Goal: Task Accomplishment & Management: Manage account settings

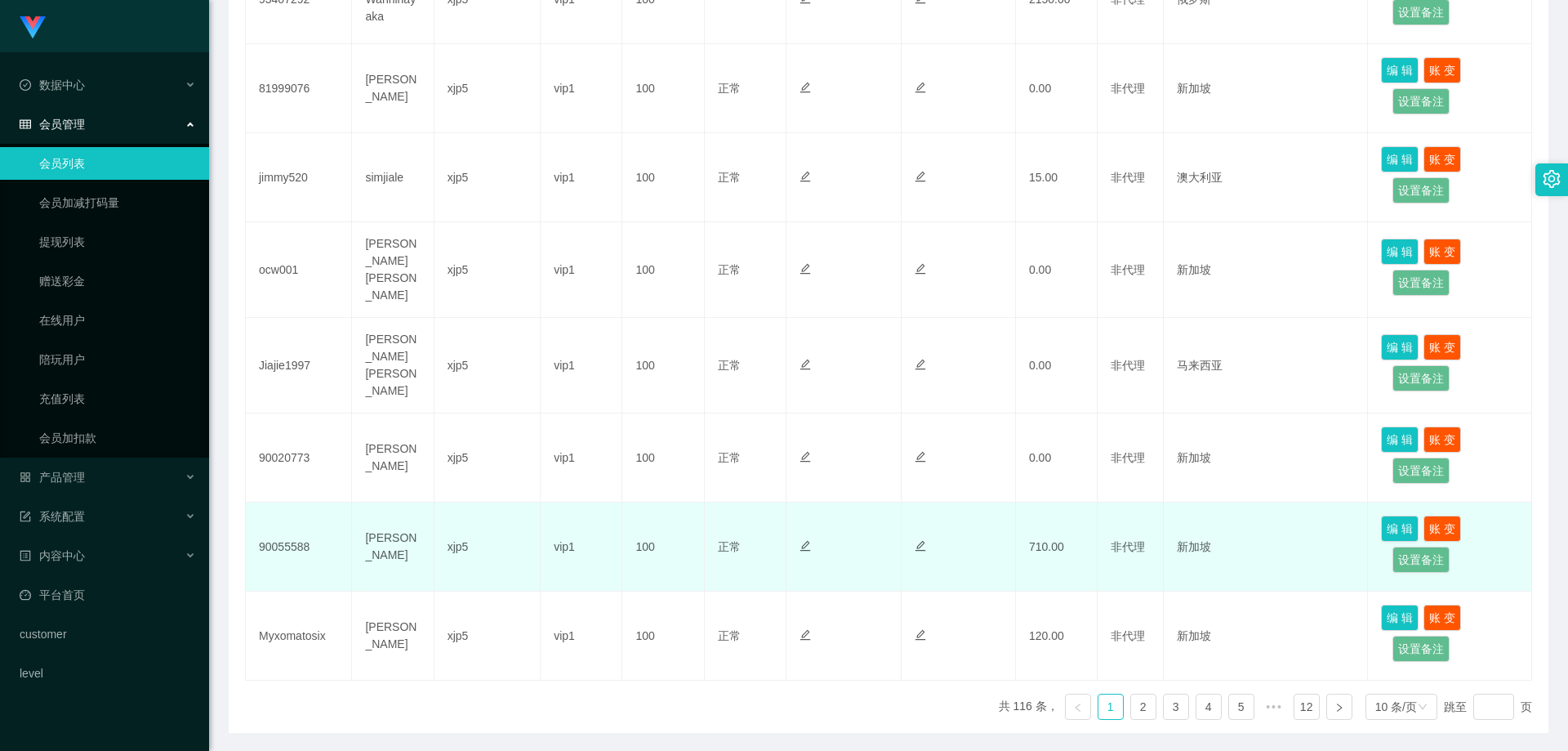
scroll to position [698, 0]
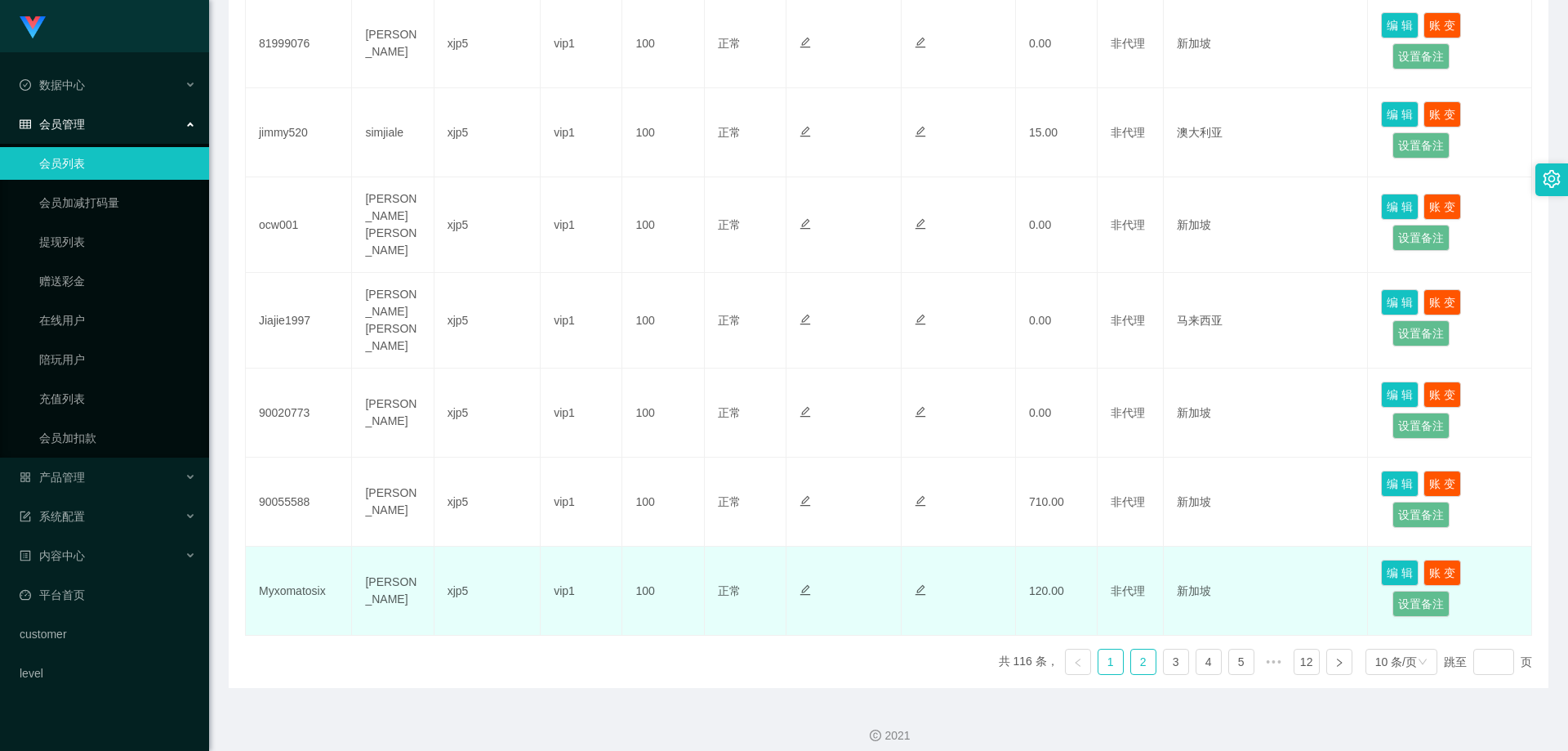
drag, startPoint x: 1141, startPoint y: 641, endPoint x: 1232, endPoint y: 606, distance: 97.5
click at [1141, 649] on link "2" at bounding box center [1143, 661] width 24 height 24
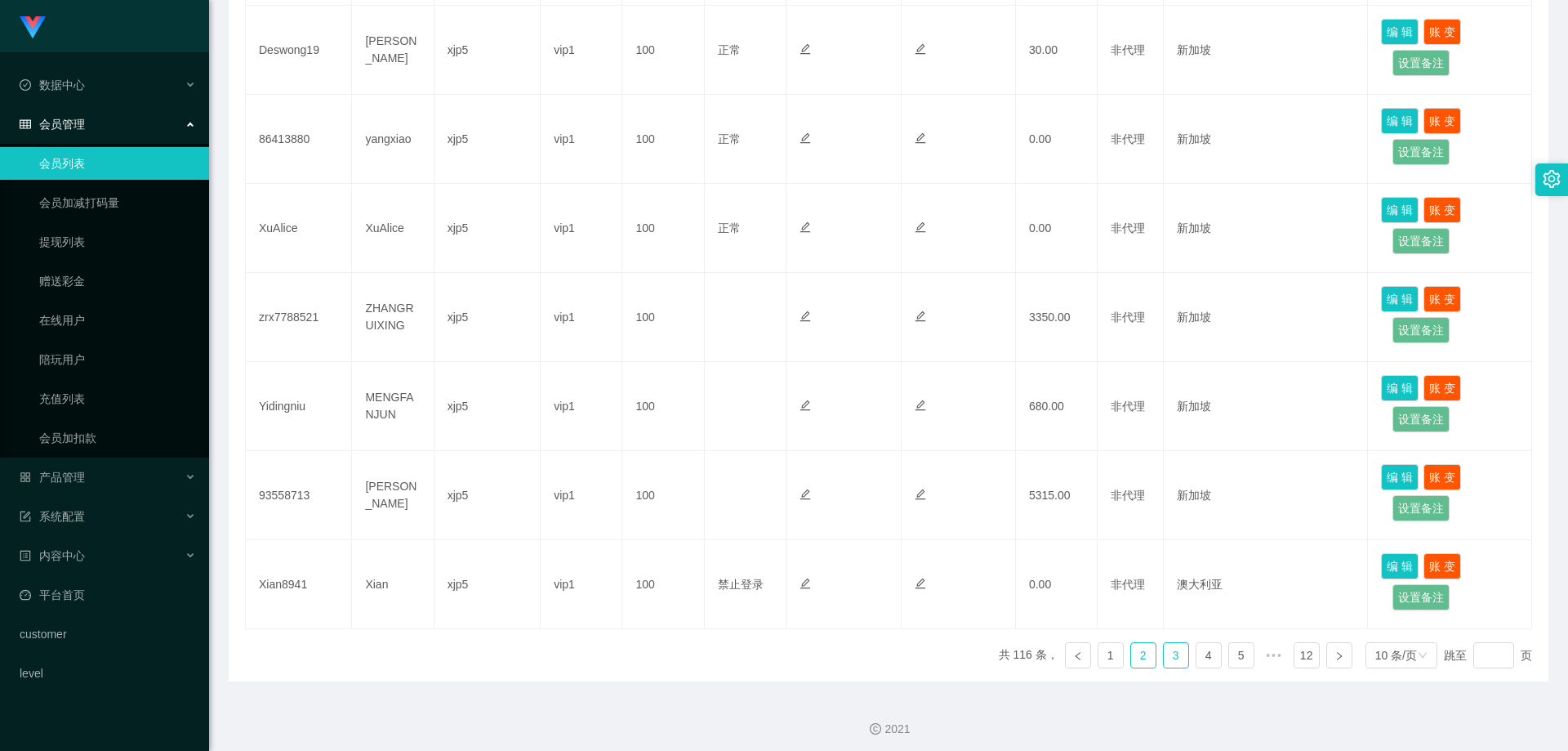
click at [1164, 645] on link "3" at bounding box center [1175, 655] width 24 height 24
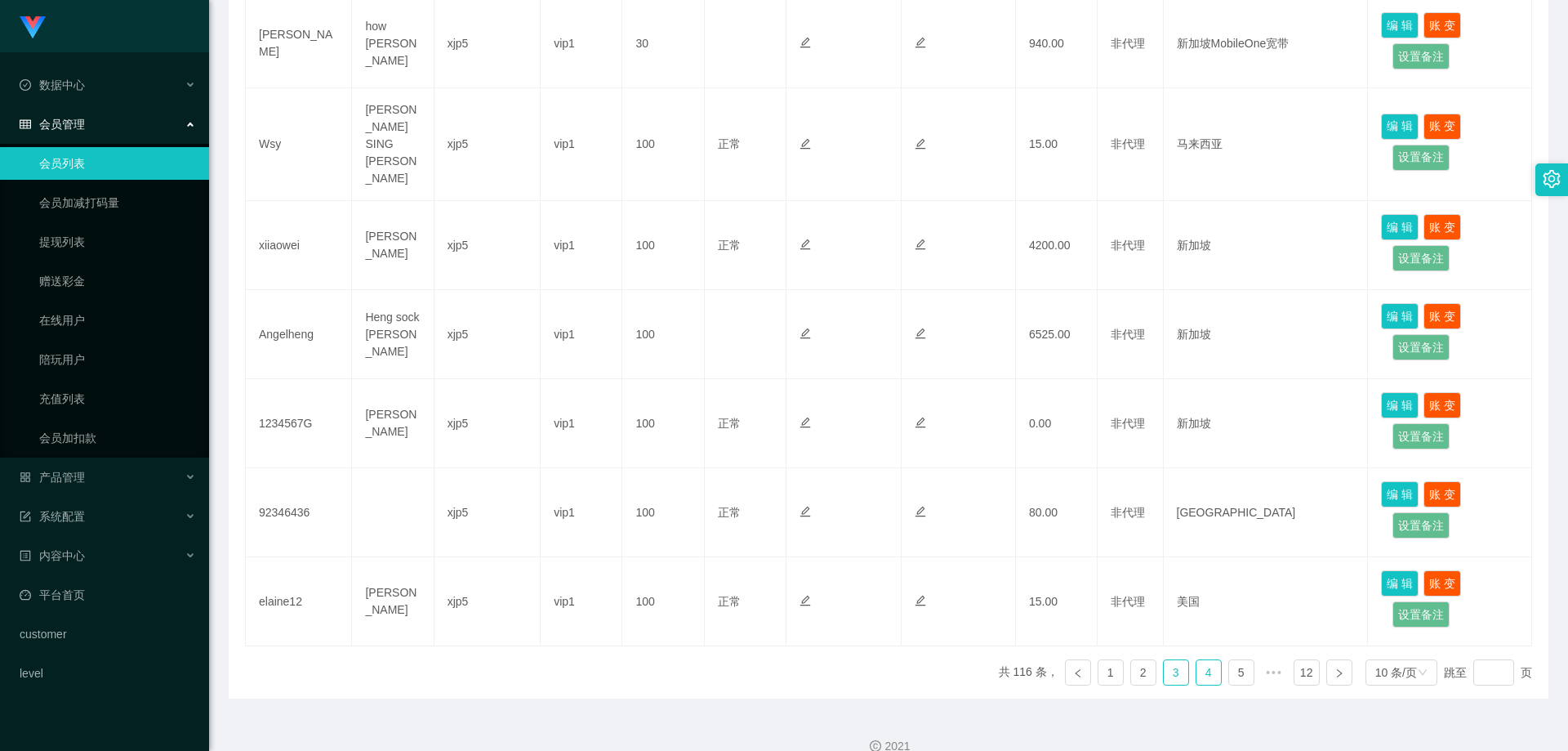
click at [1196, 660] on link "4" at bounding box center [1208, 671] width 24 height 24
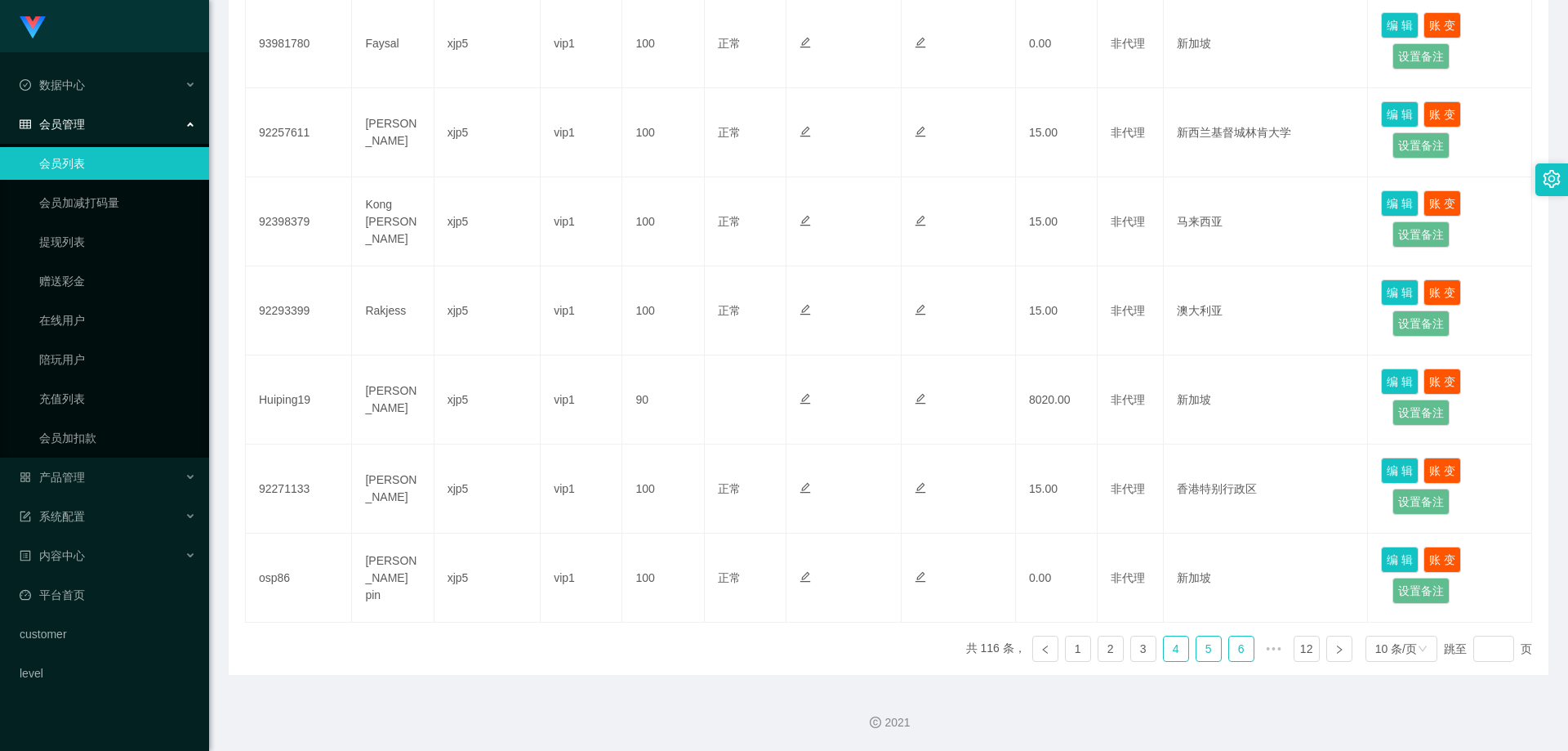
click at [1196, 646] on link "5" at bounding box center [1208, 648] width 24 height 24
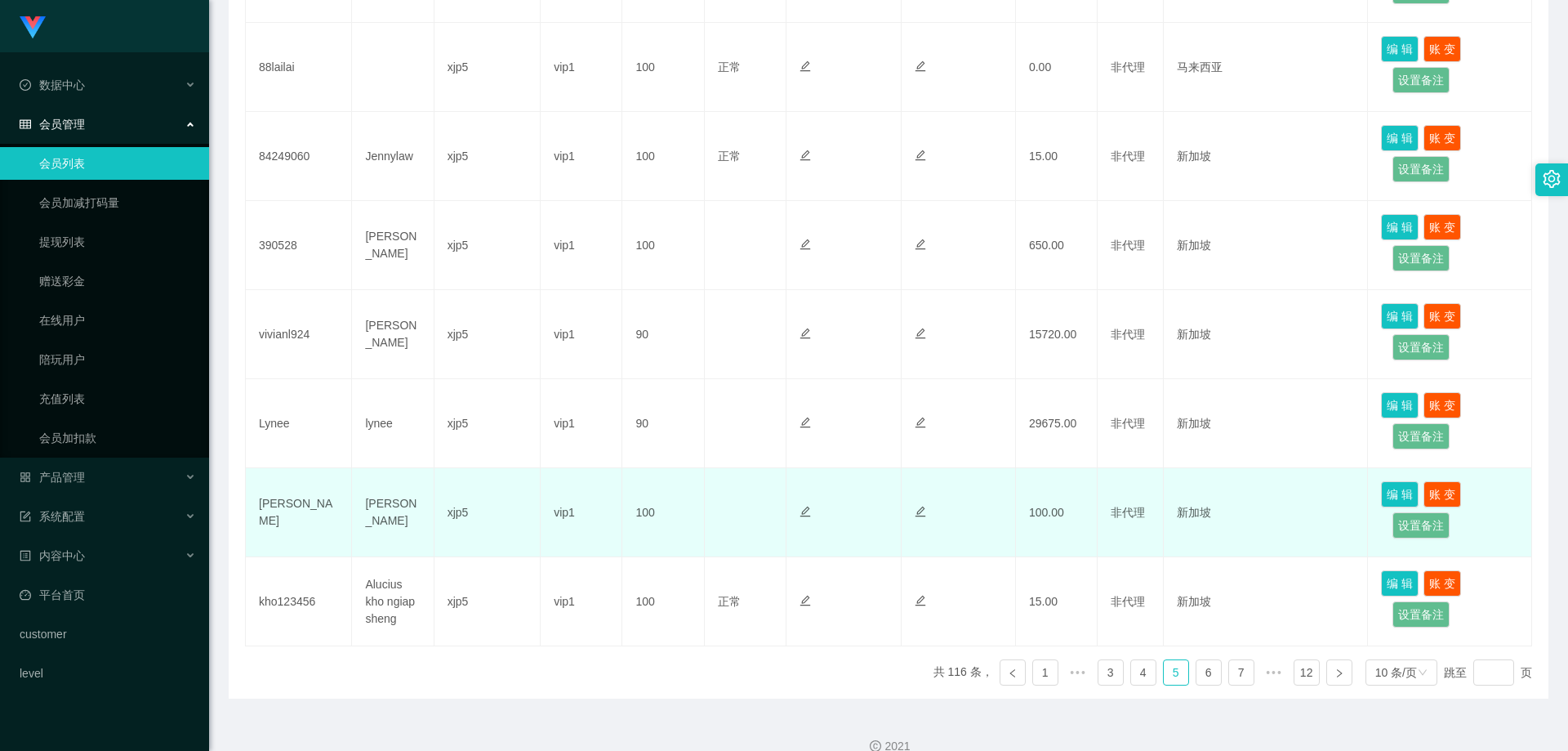
scroll to position [617, 0]
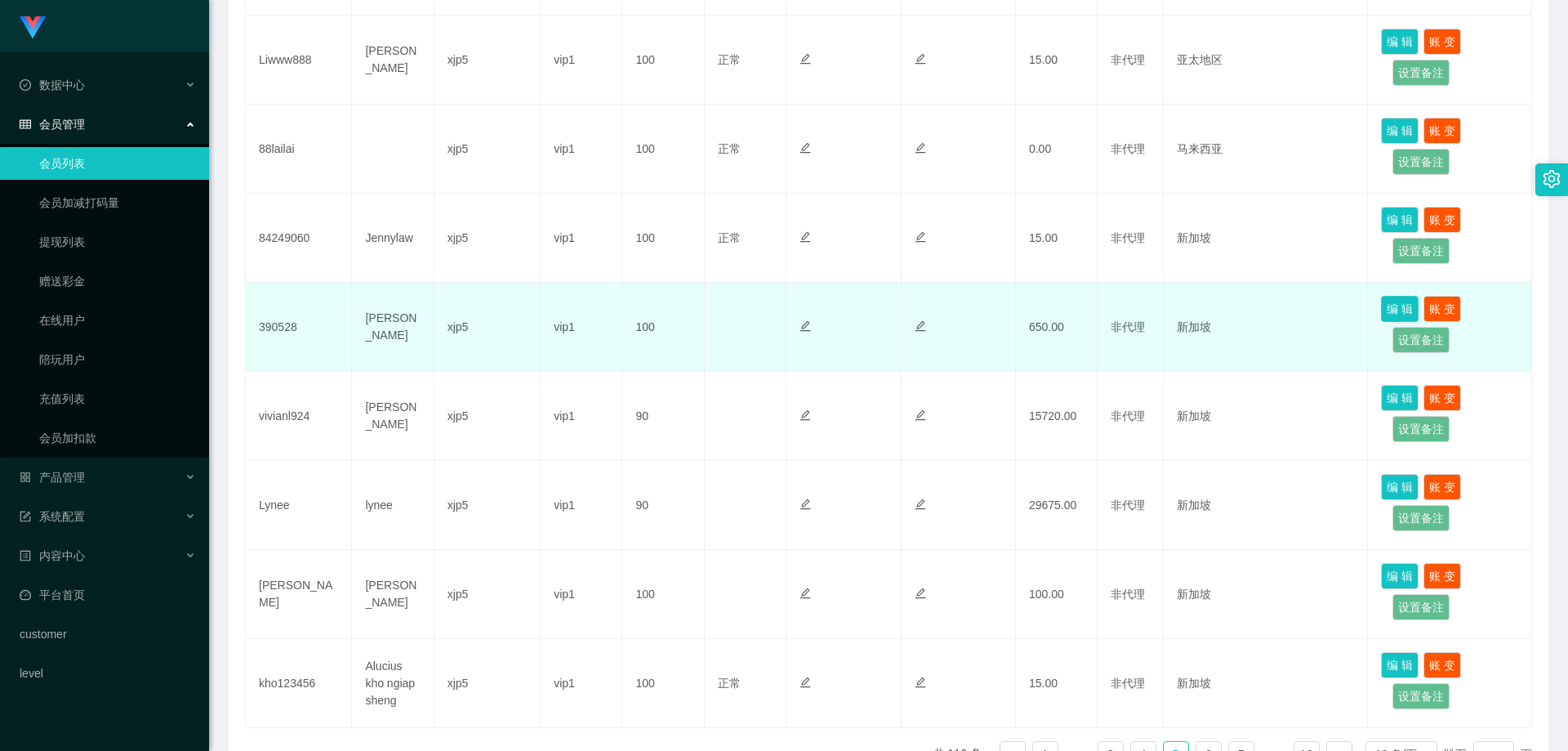
click at [1392, 295] on button "编 辑" at bounding box center [1399, 308] width 38 height 26
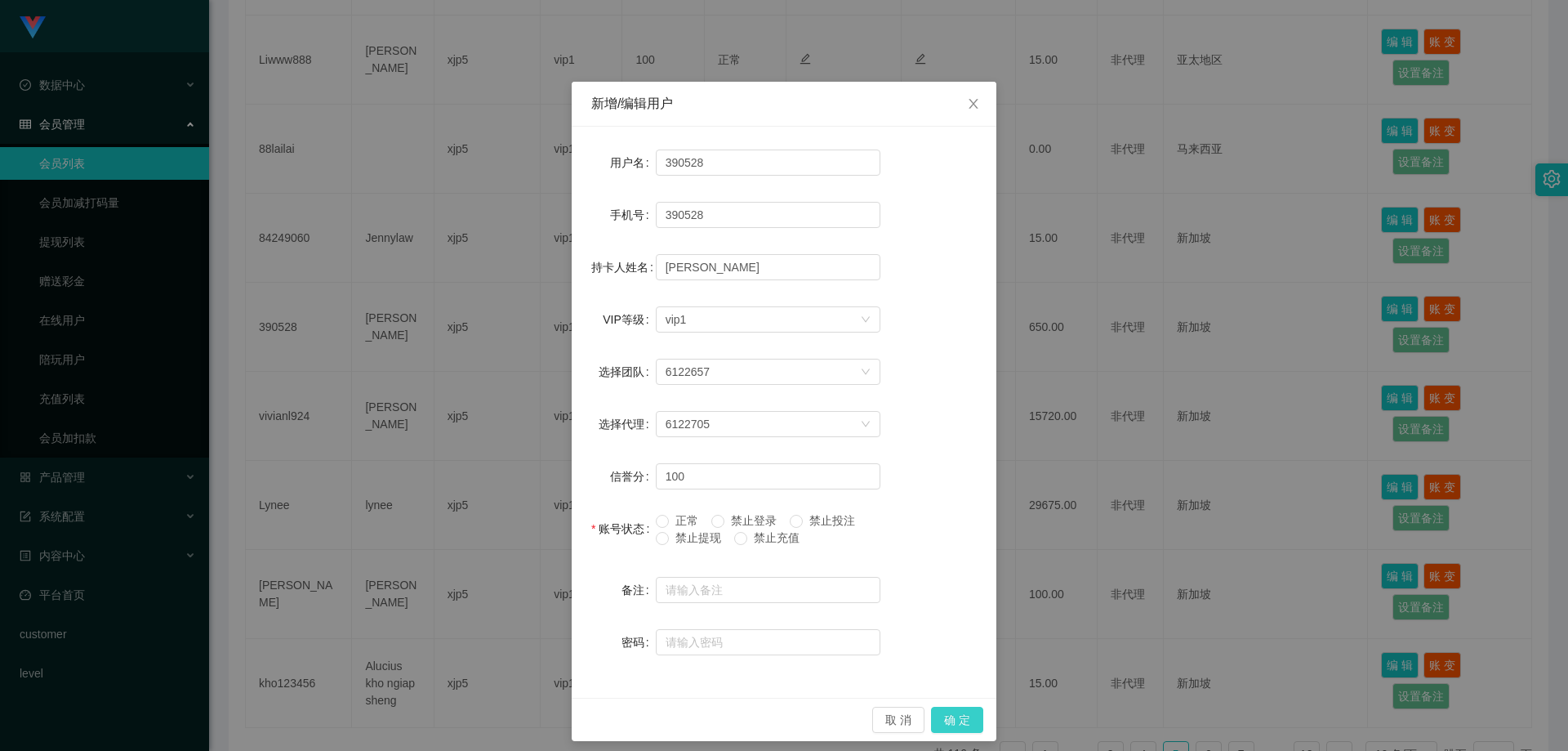
click at [947, 710] on button "确 定" at bounding box center [957, 719] width 52 height 26
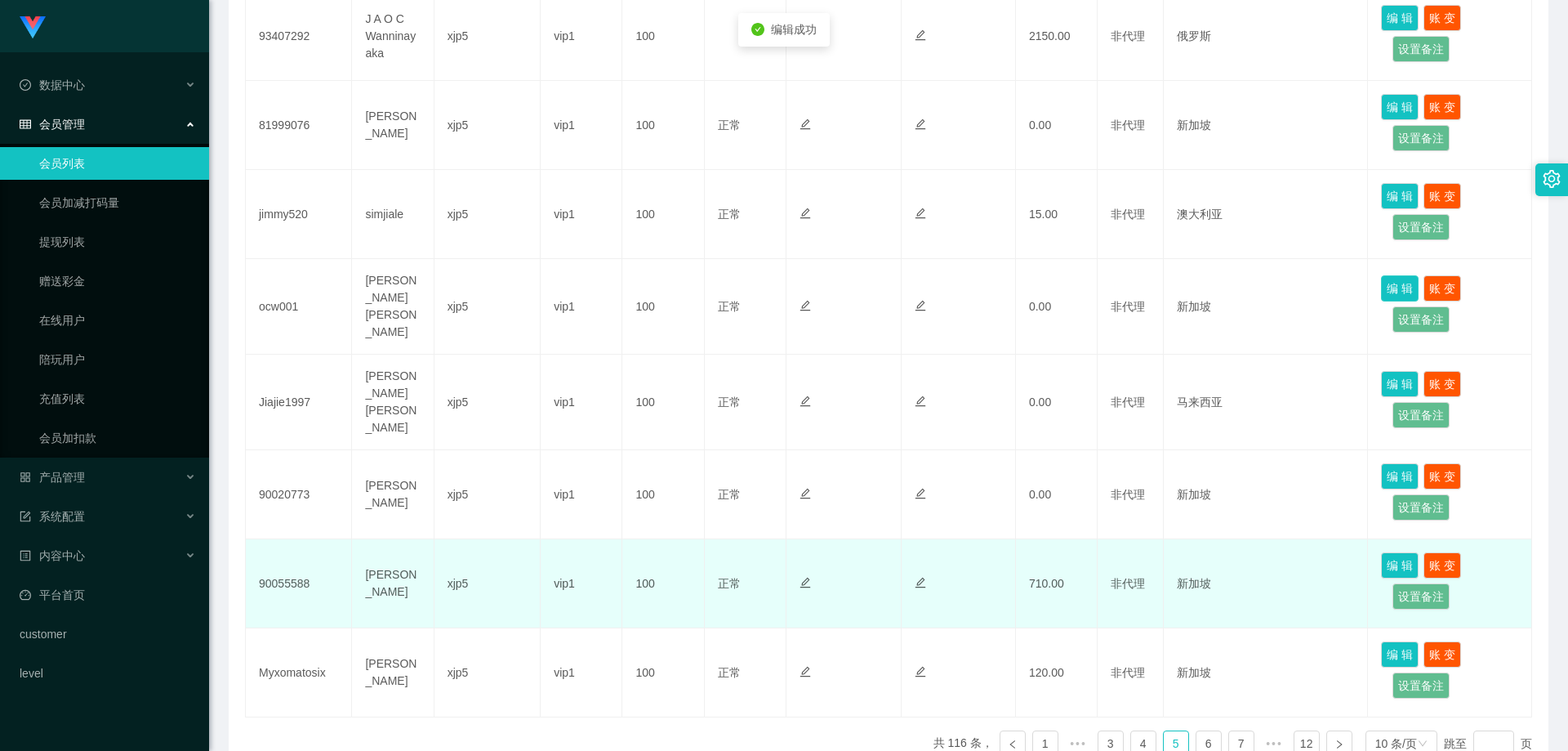
scroll to position [698, 0]
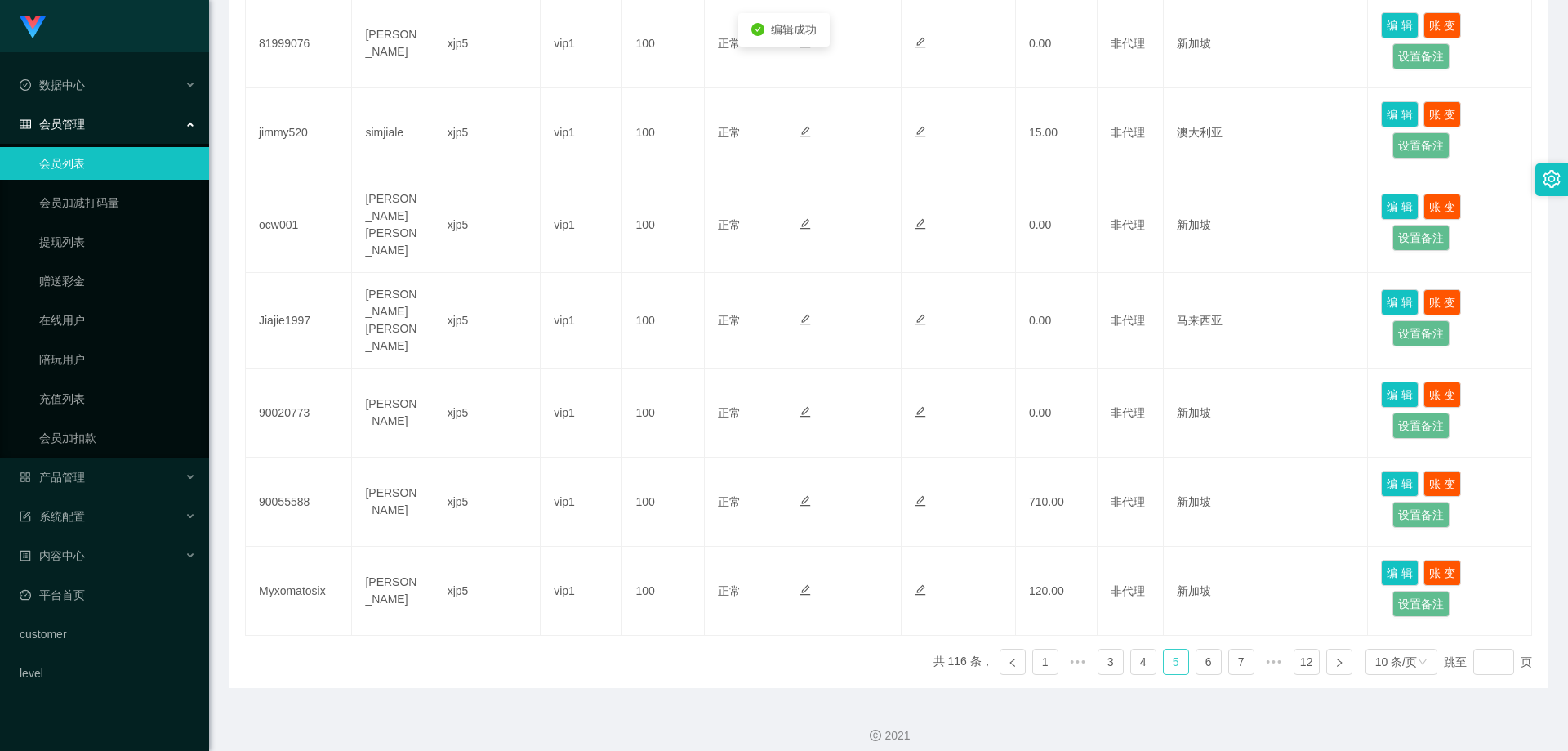
click at [1170, 649] on link "5" at bounding box center [1175, 661] width 24 height 24
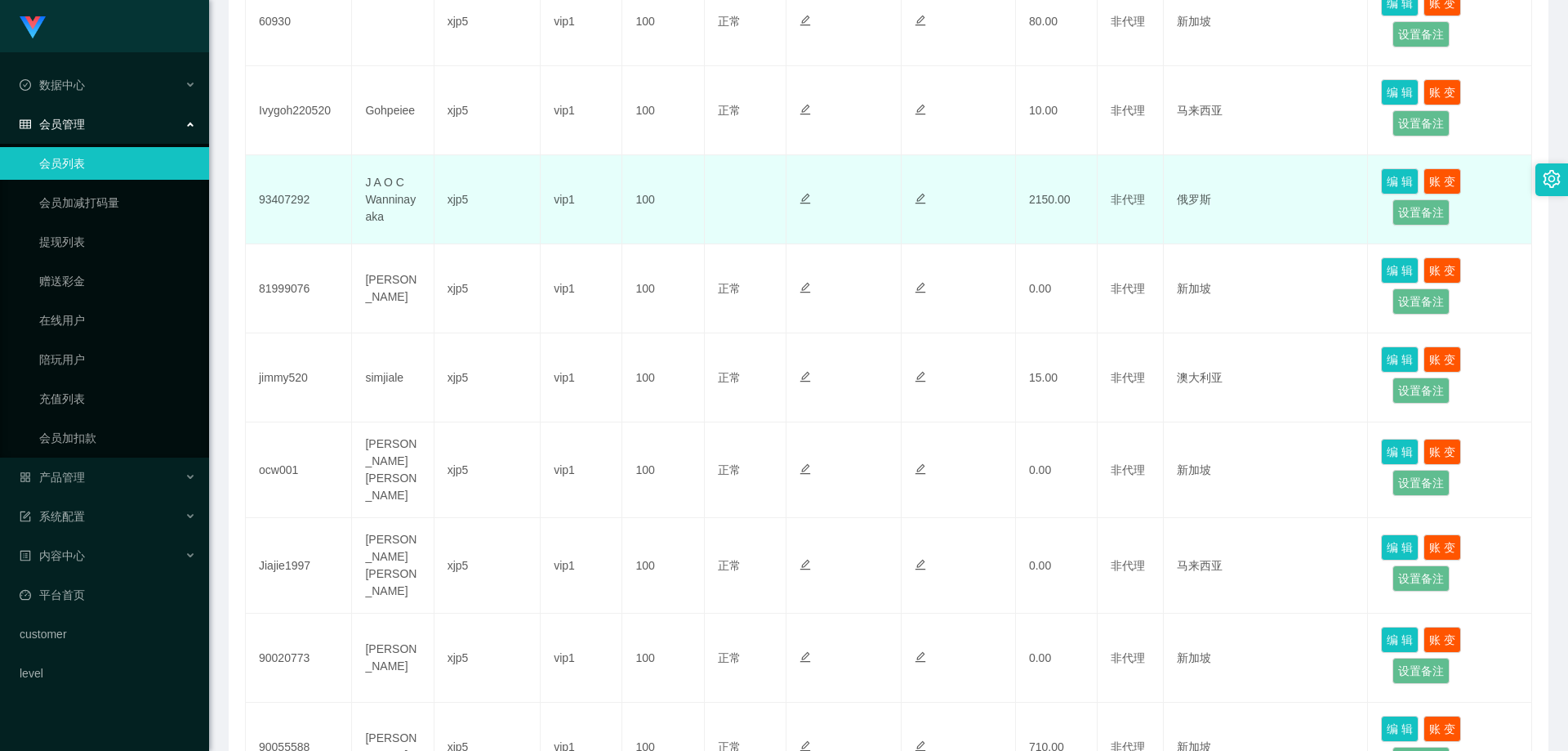
scroll to position [617, 0]
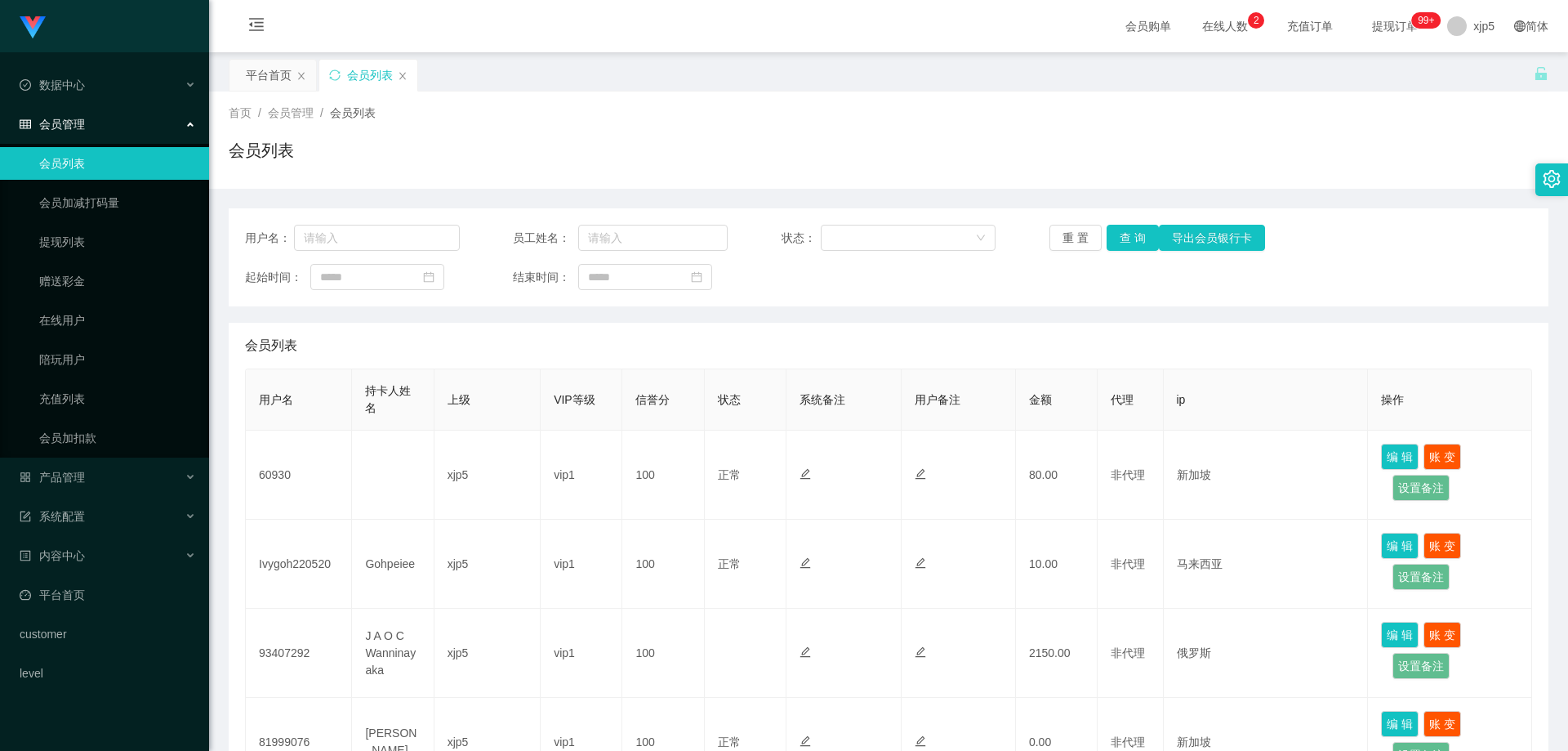
scroll to position [698, 0]
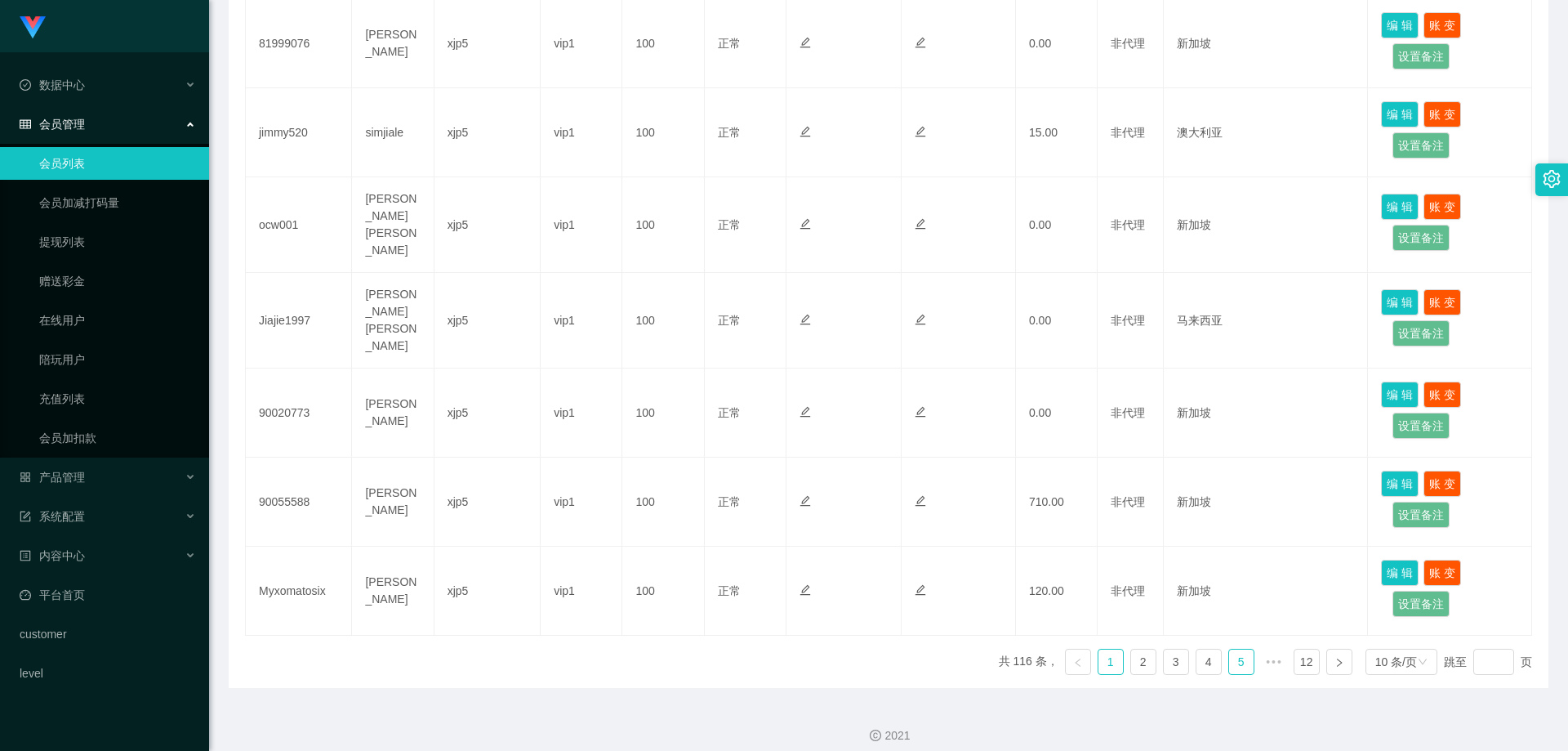
click at [1231, 654] on link "5" at bounding box center [1241, 661] width 24 height 24
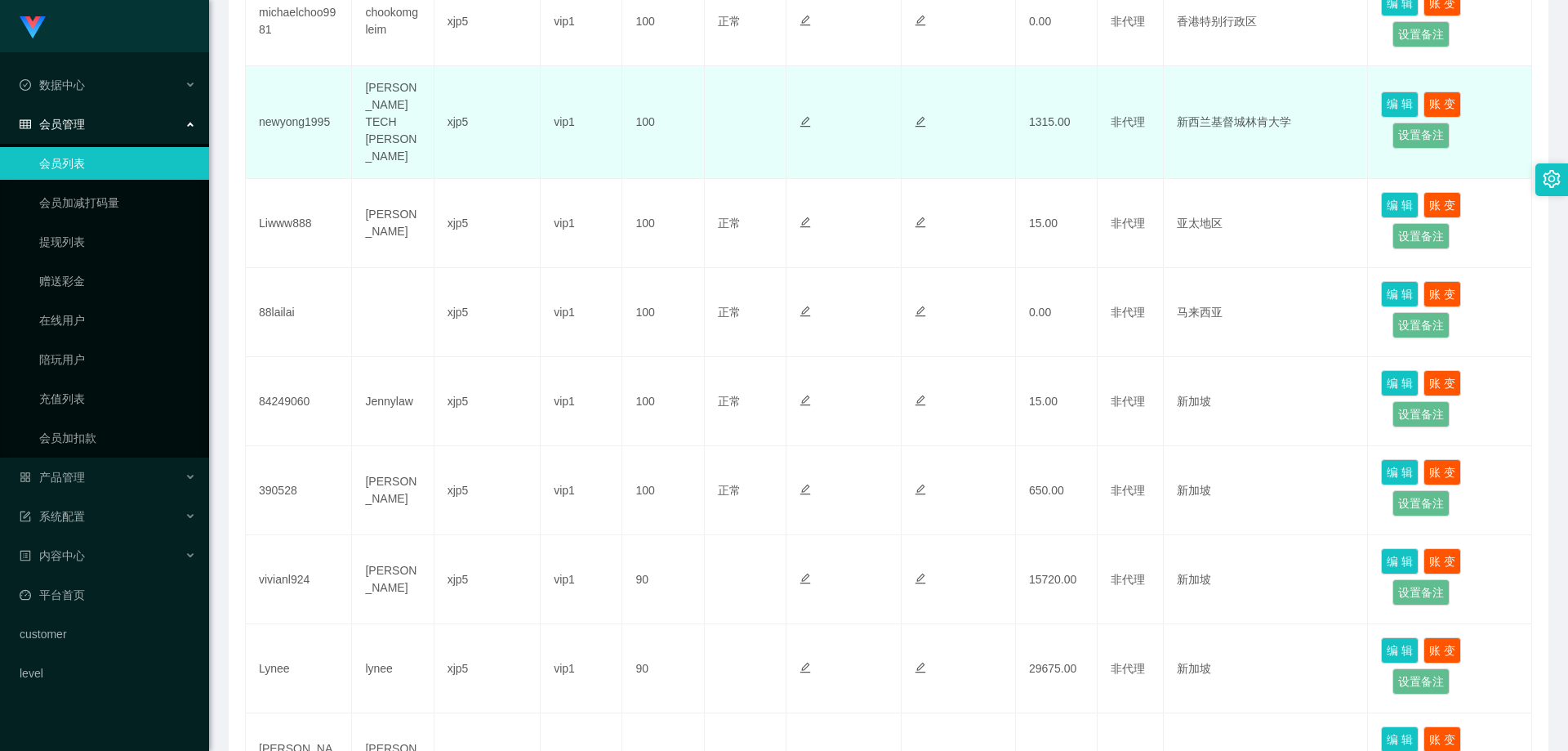
scroll to position [127, 0]
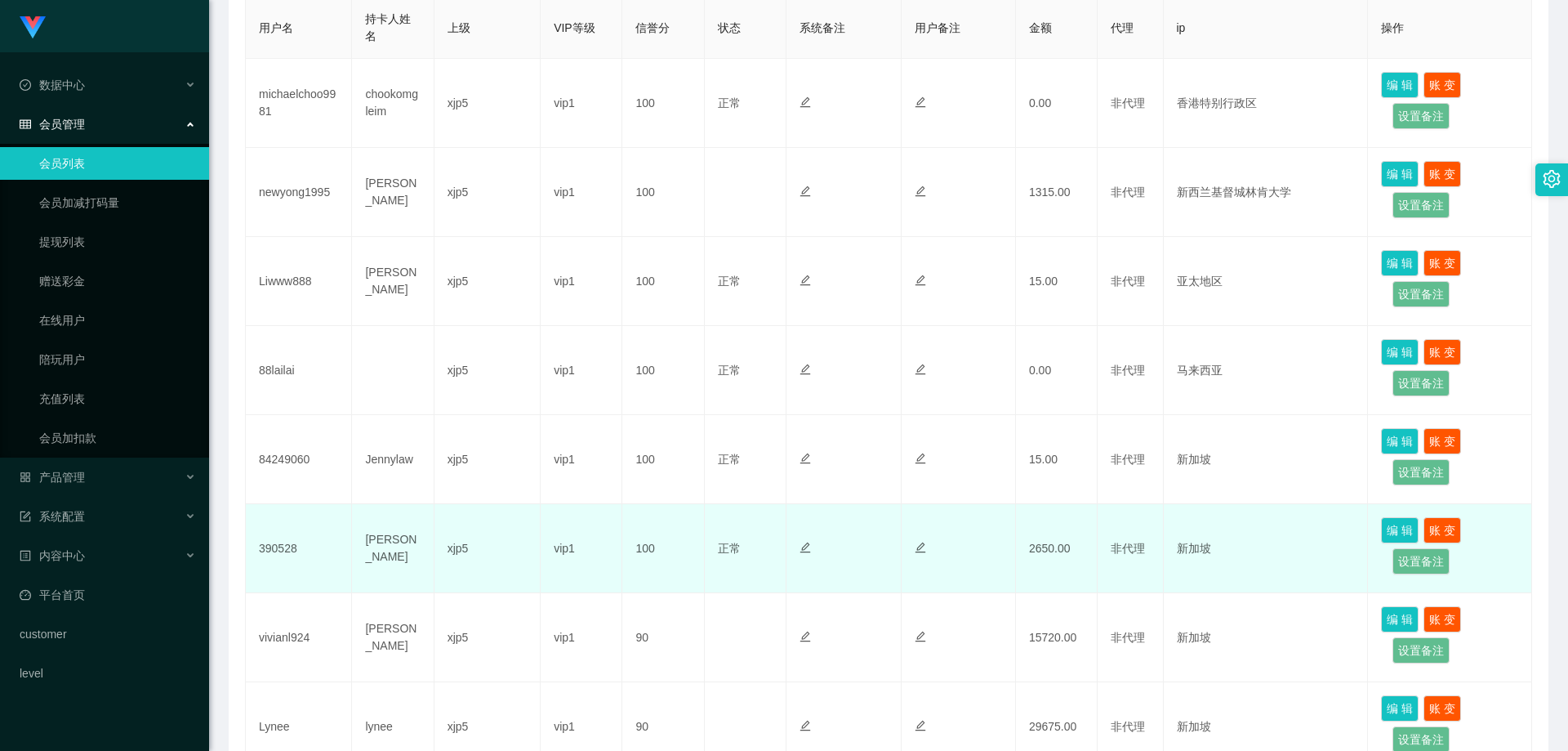
scroll to position [453, 0]
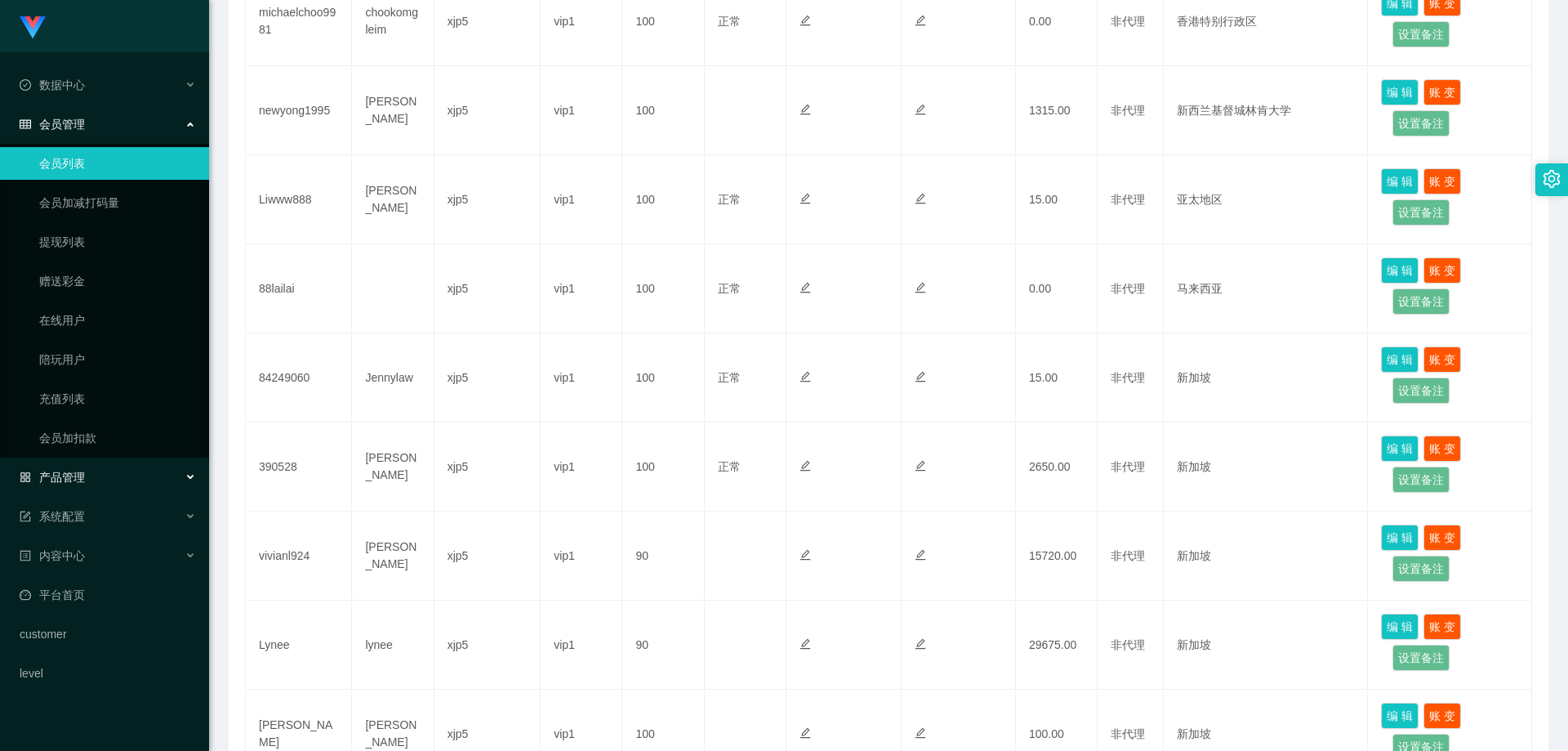
click at [123, 479] on div "产品管理" at bounding box center [104, 477] width 209 height 33
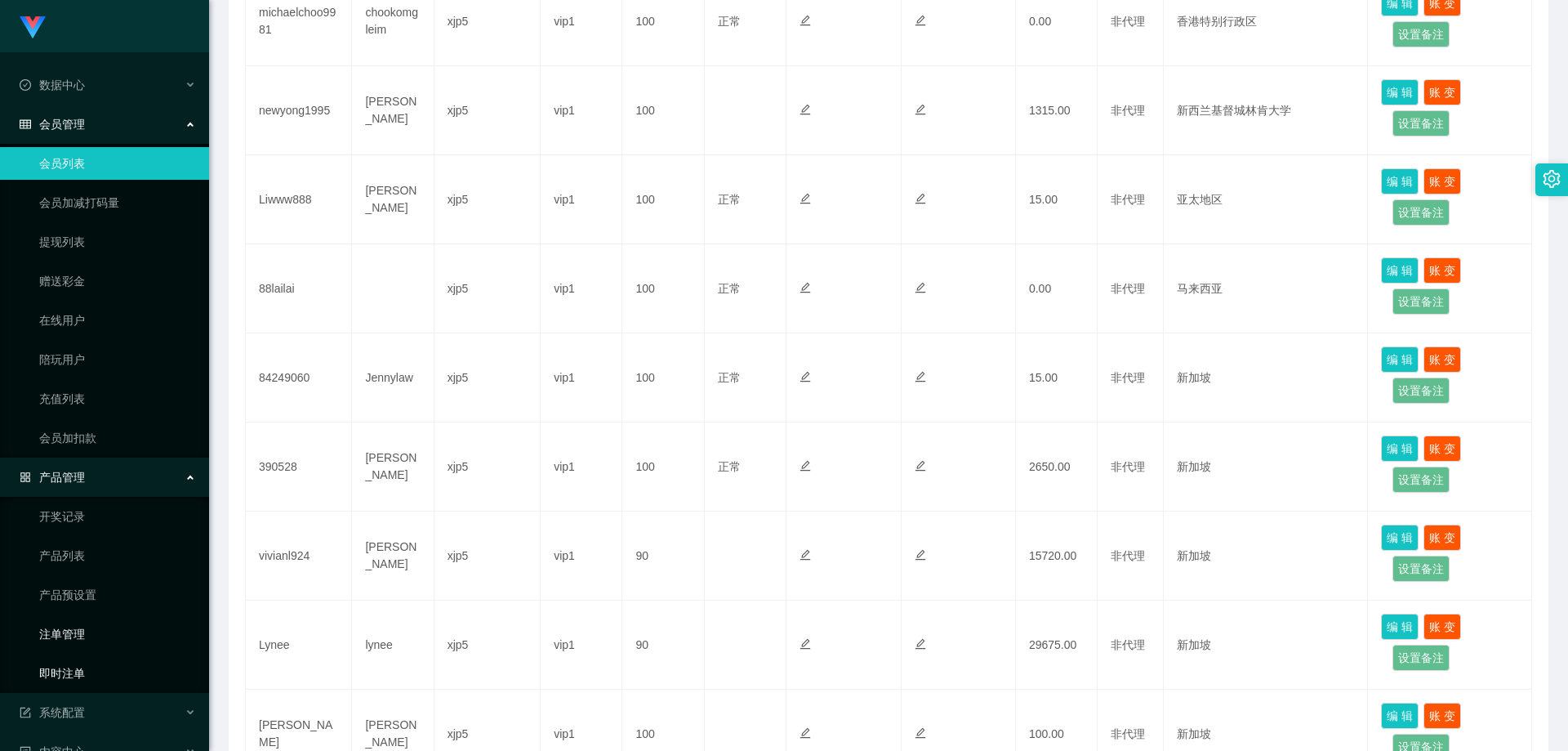
click at [96, 668] on link "即时注单" at bounding box center [117, 673] width 157 height 33
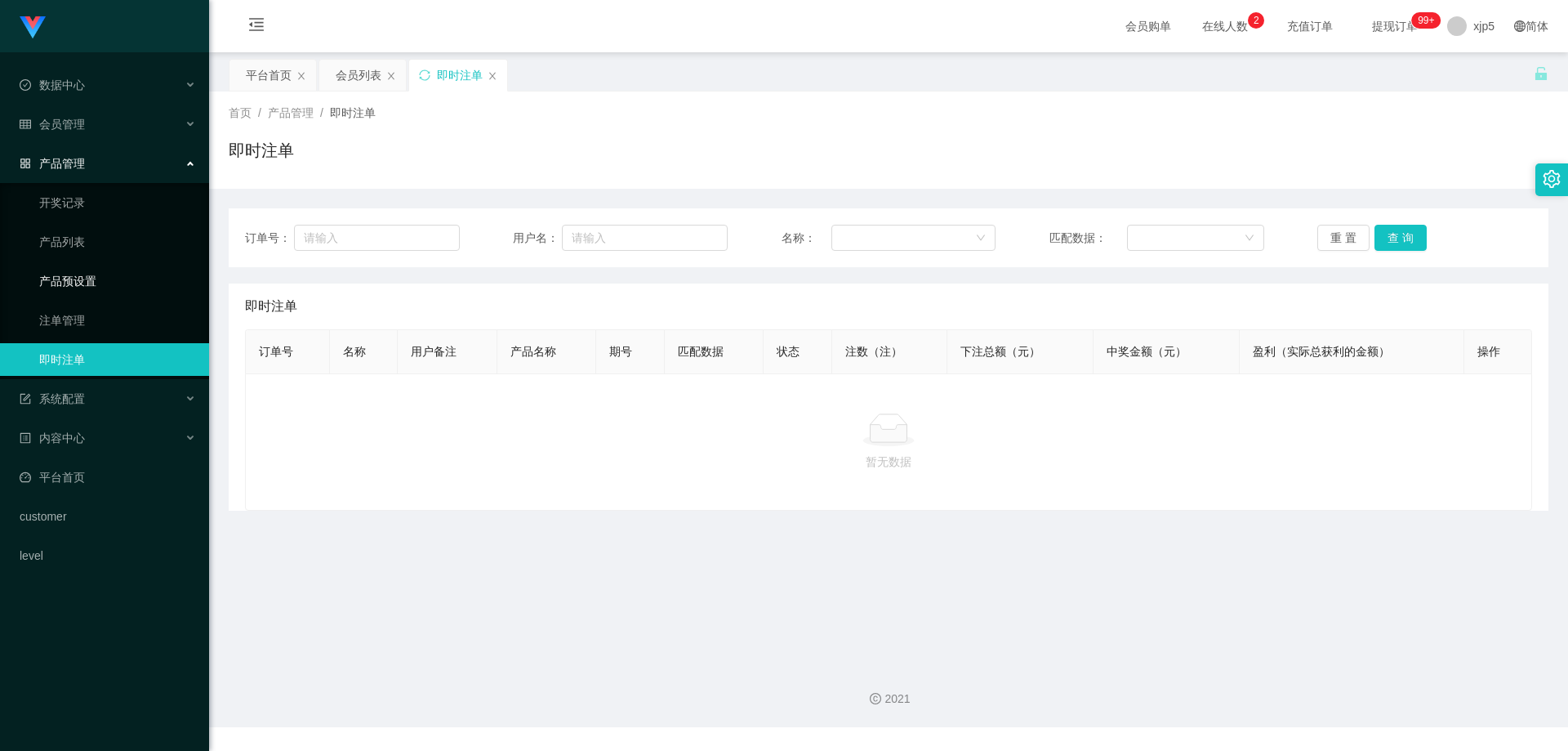
click at [105, 295] on link "产品预设置" at bounding box center [117, 280] width 157 height 33
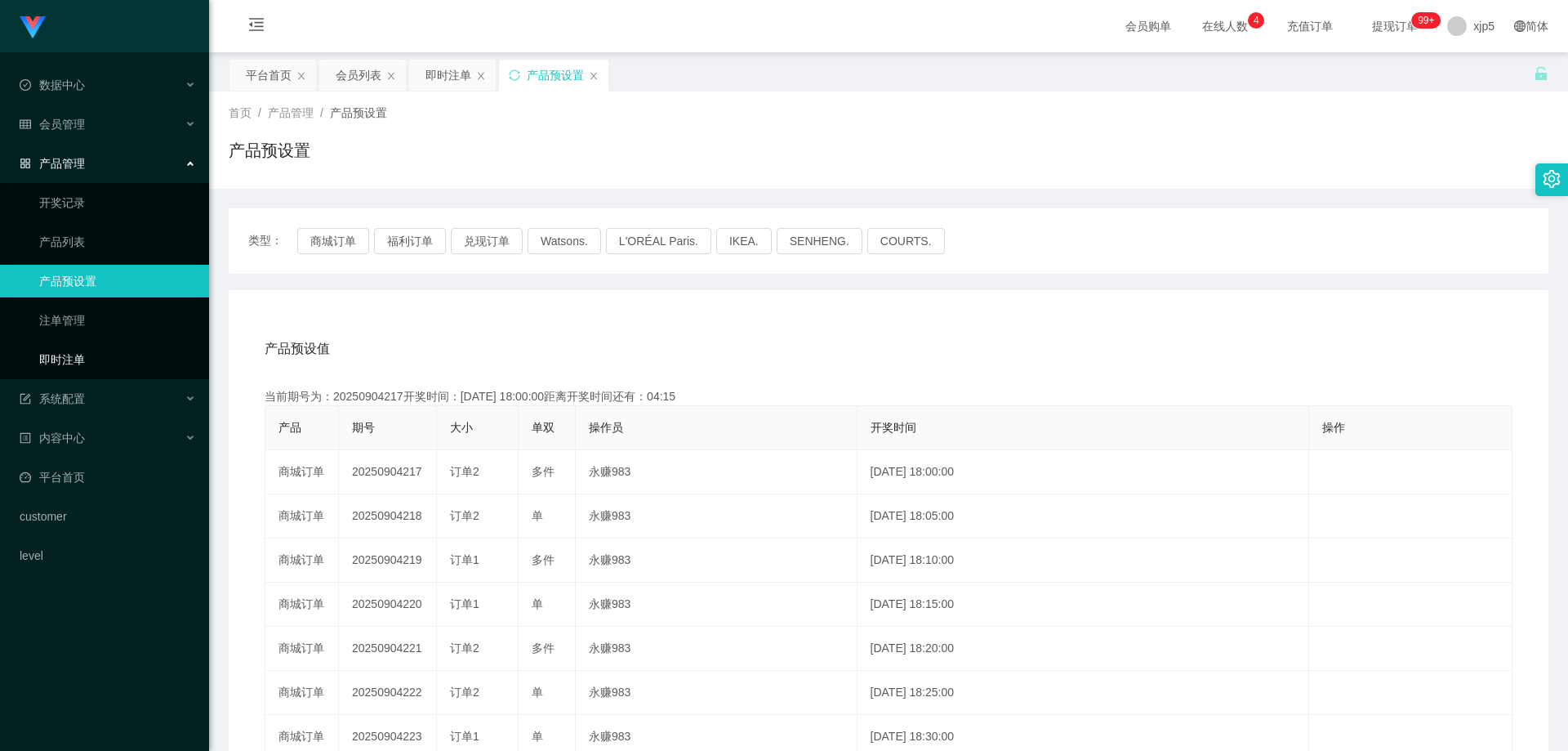
click at [106, 359] on link "即时注单" at bounding box center [117, 359] width 157 height 33
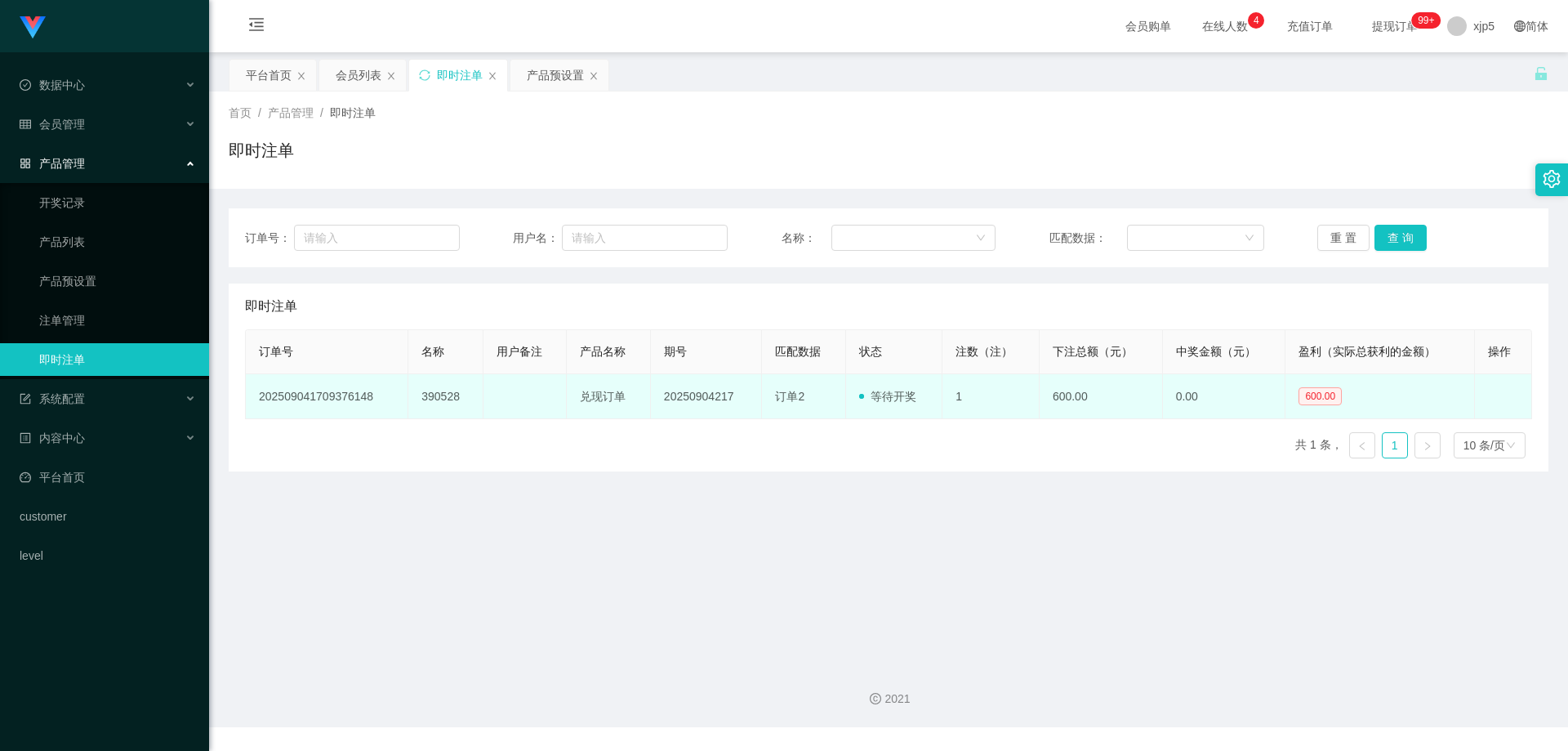
click at [452, 404] on td "390528" at bounding box center [446, 397] width 76 height 45
drag, startPoint x: 468, startPoint y: 397, endPoint x: 411, endPoint y: 391, distance: 57.3
click at [411, 391] on td "390528" at bounding box center [446, 397] width 76 height 45
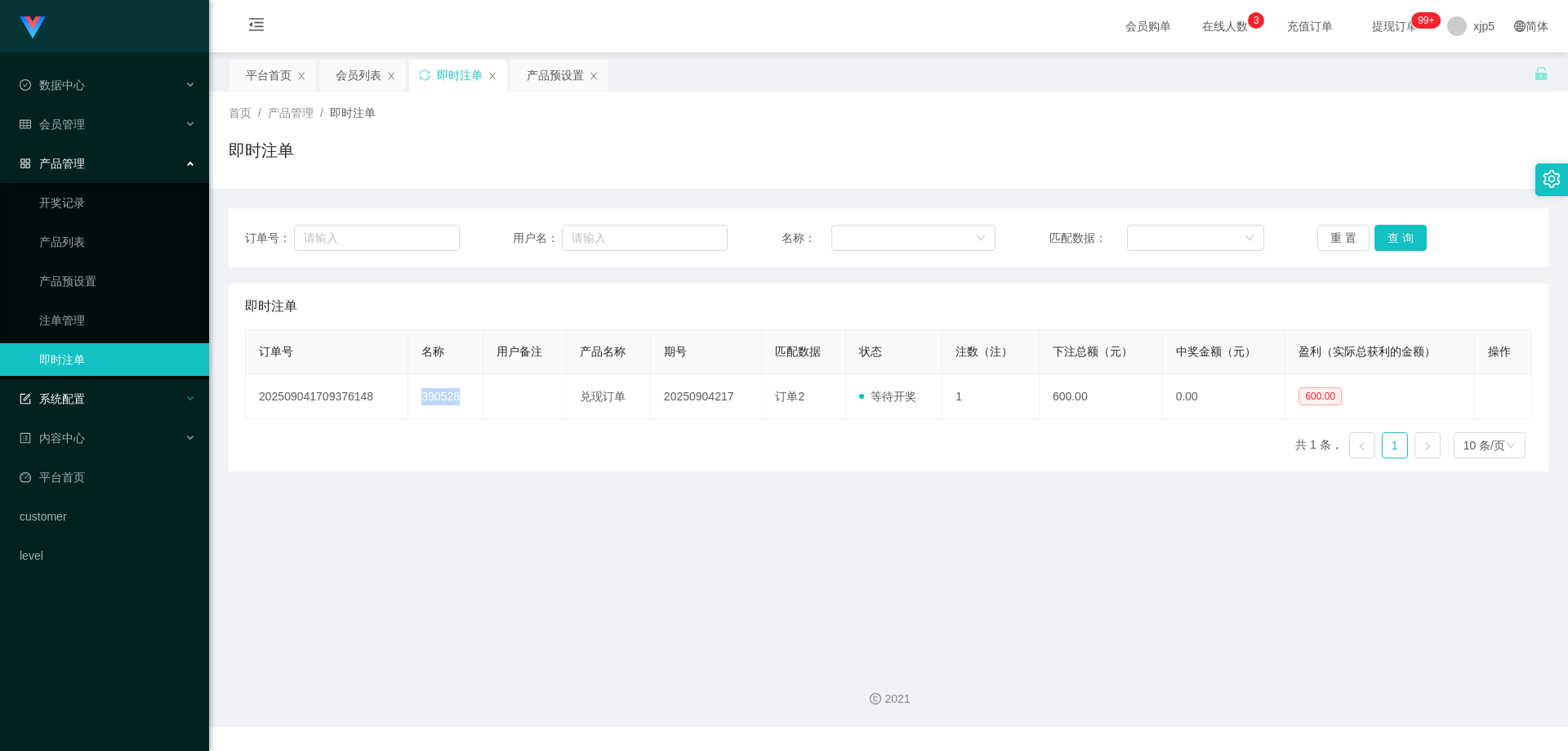
copy td "390528"
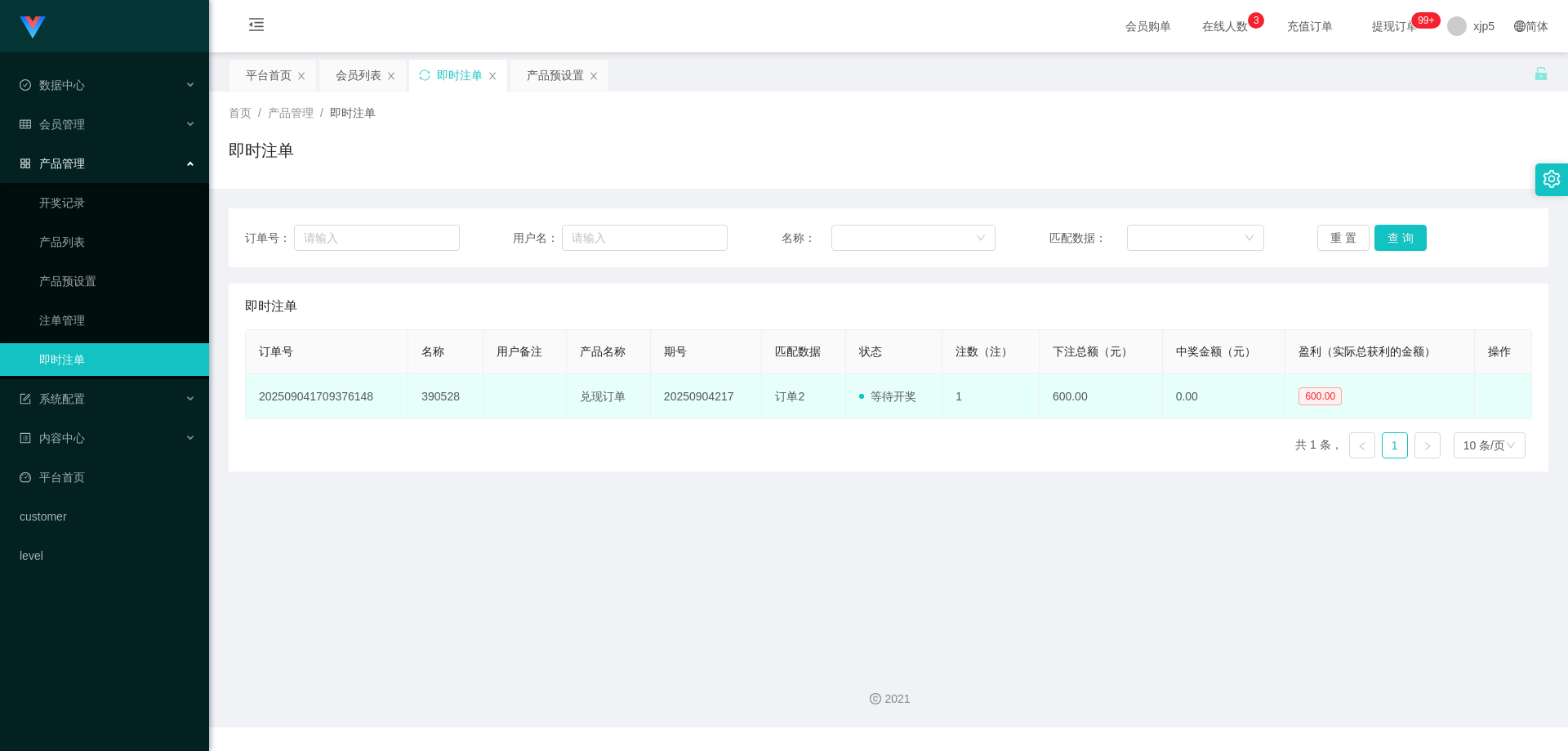
click at [725, 399] on td "20250904217" at bounding box center [706, 397] width 112 height 45
drag, startPoint x: 734, startPoint y: 399, endPoint x: 433, endPoint y: 429, distance: 302.5
click at [651, 402] on td "20250904217" at bounding box center [706, 397] width 112 height 45
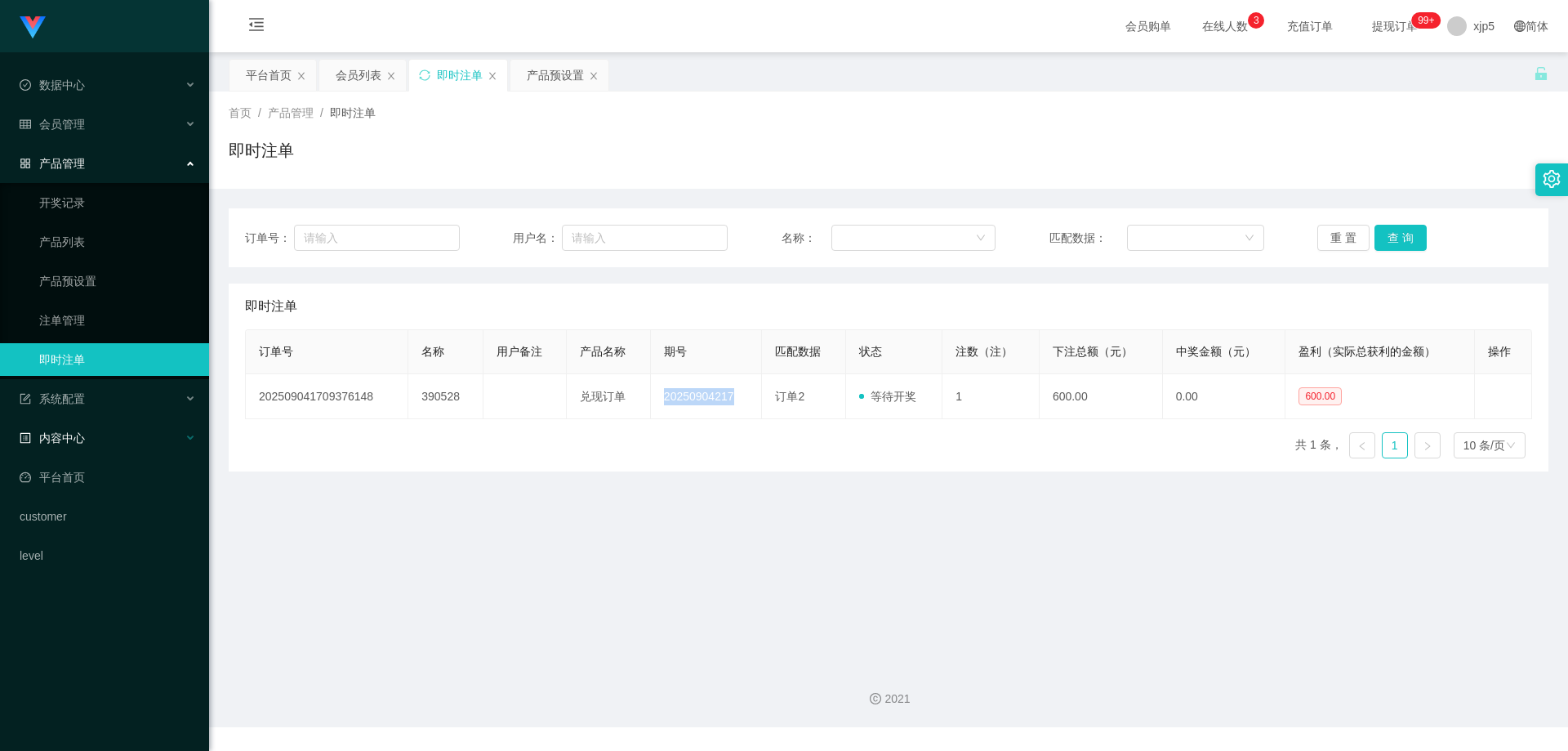
copy td "20250904217"
click at [102, 286] on link "产品预设置" at bounding box center [117, 280] width 157 height 33
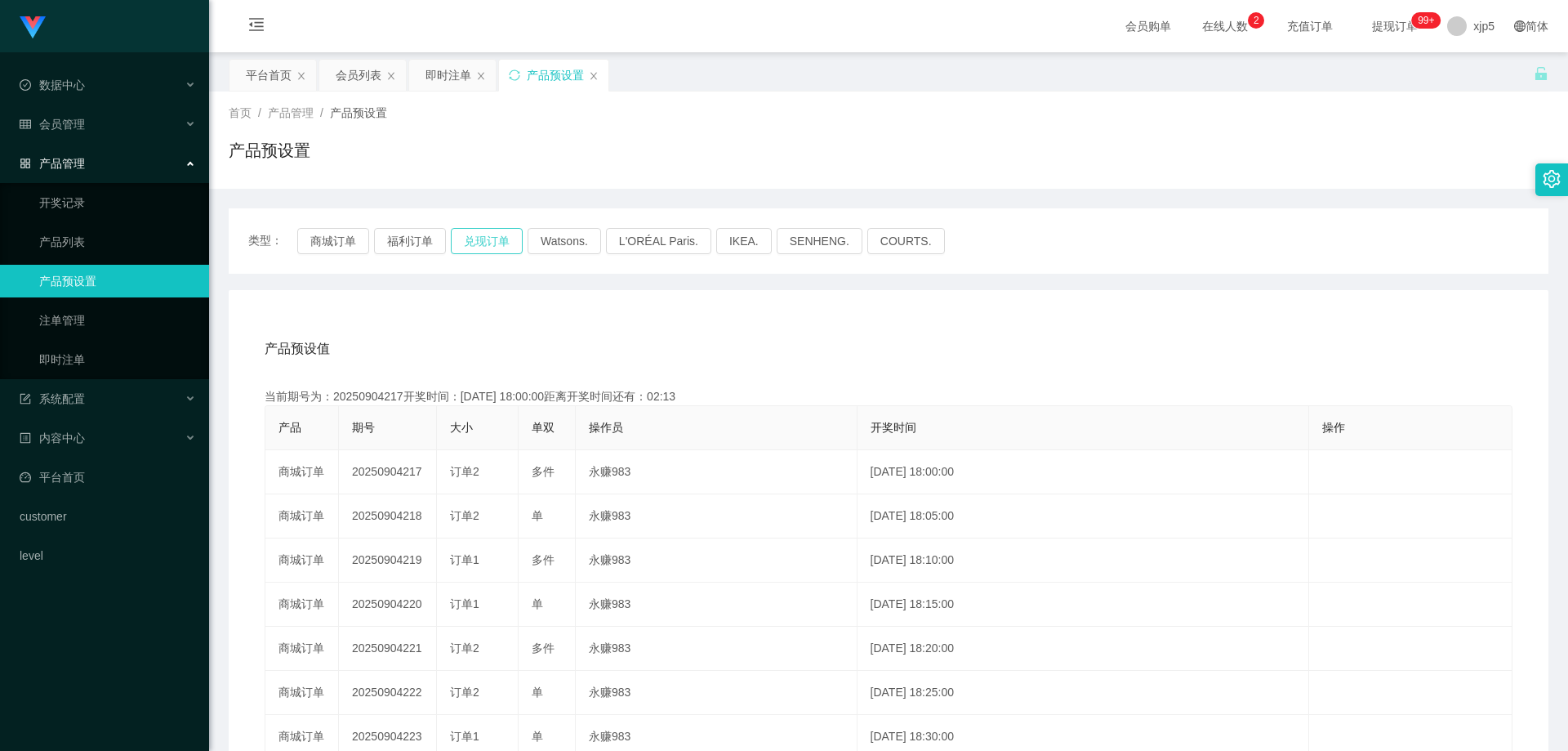
click at [465, 248] on button "兑现订单" at bounding box center [487, 241] width 72 height 26
click at [88, 364] on link "即时注单" at bounding box center [117, 359] width 157 height 33
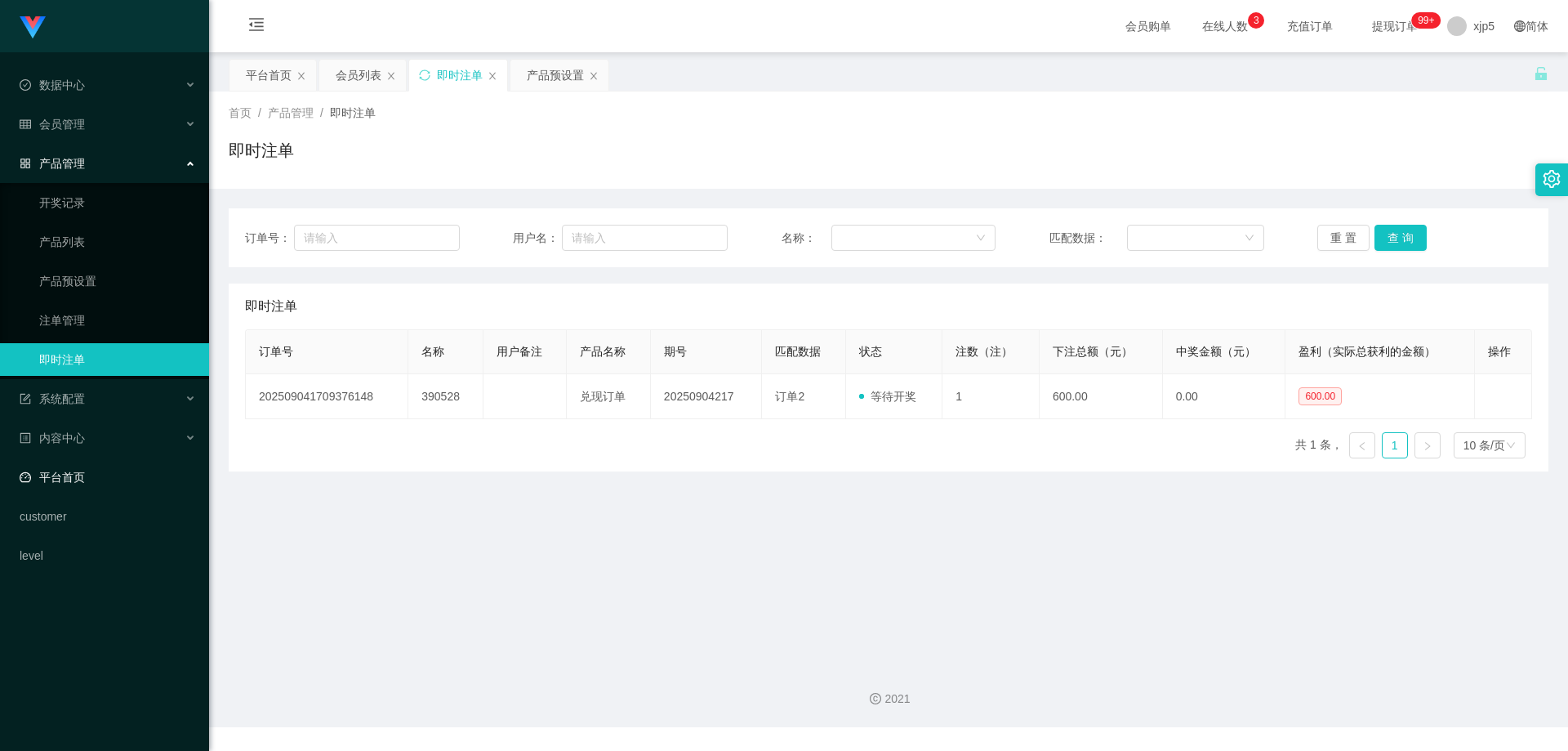
click at [86, 473] on link "平台首页" at bounding box center [107, 477] width 176 height 33
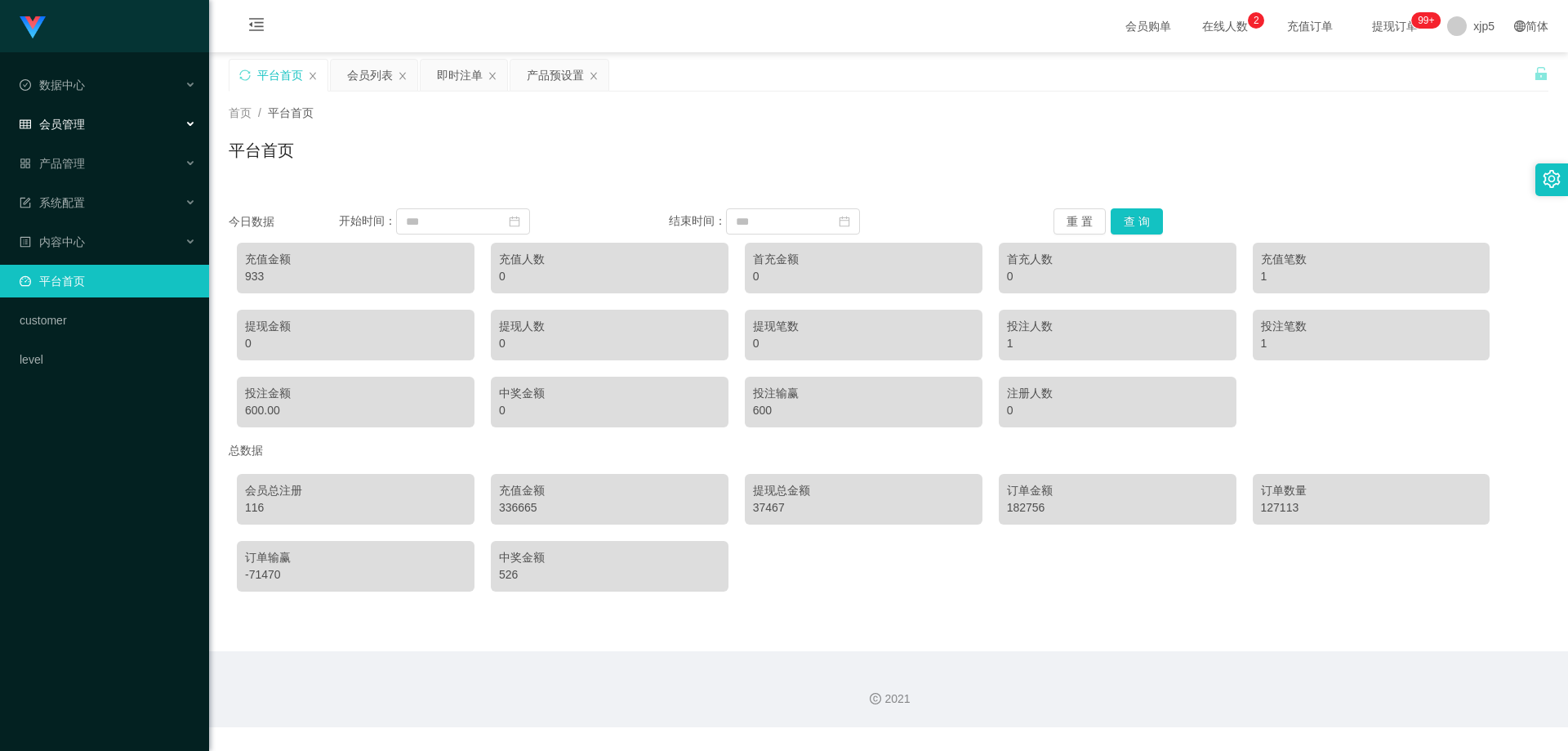
click at [87, 128] on div "会员管理" at bounding box center [104, 123] width 209 height 33
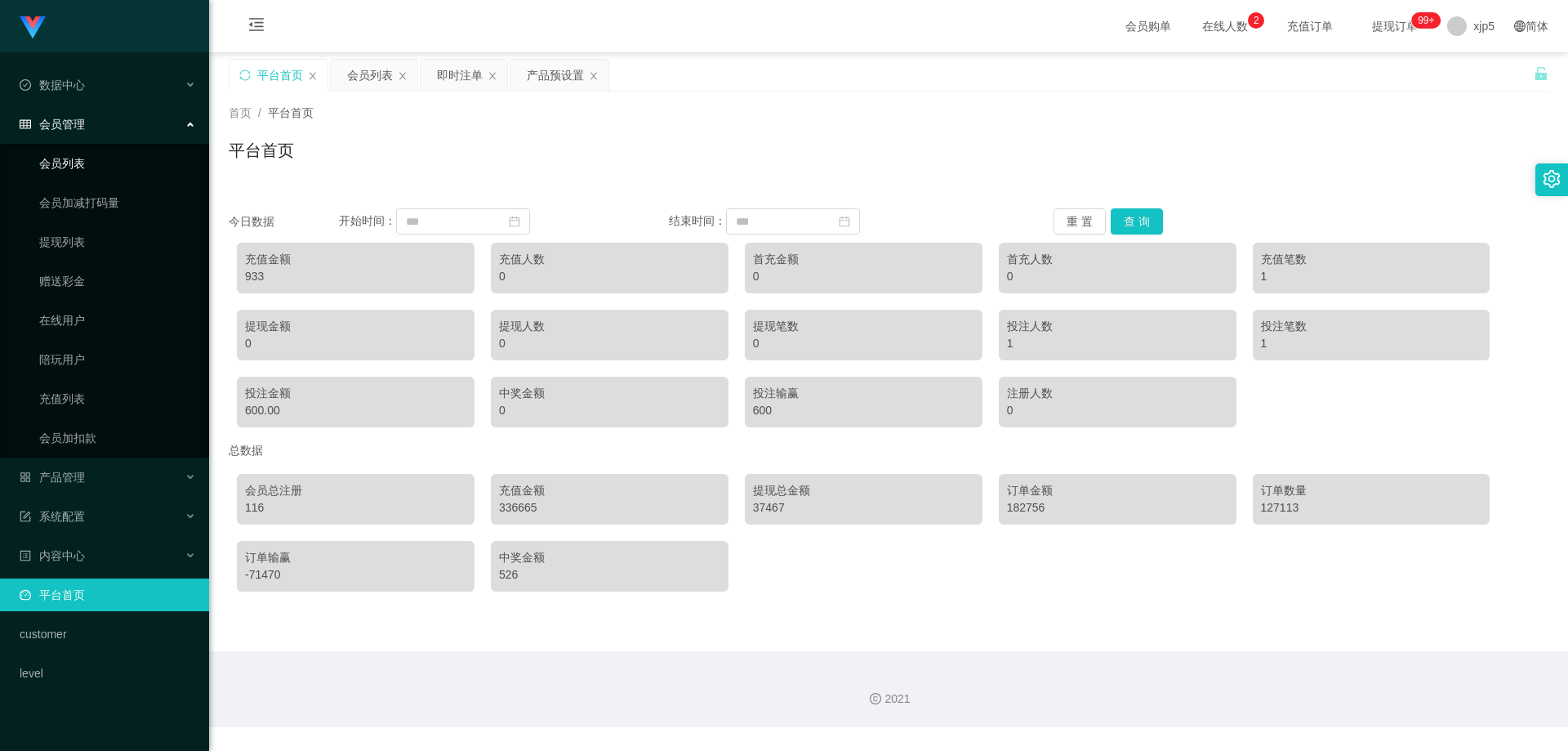
click at [94, 169] on link "会员列表" at bounding box center [117, 163] width 157 height 33
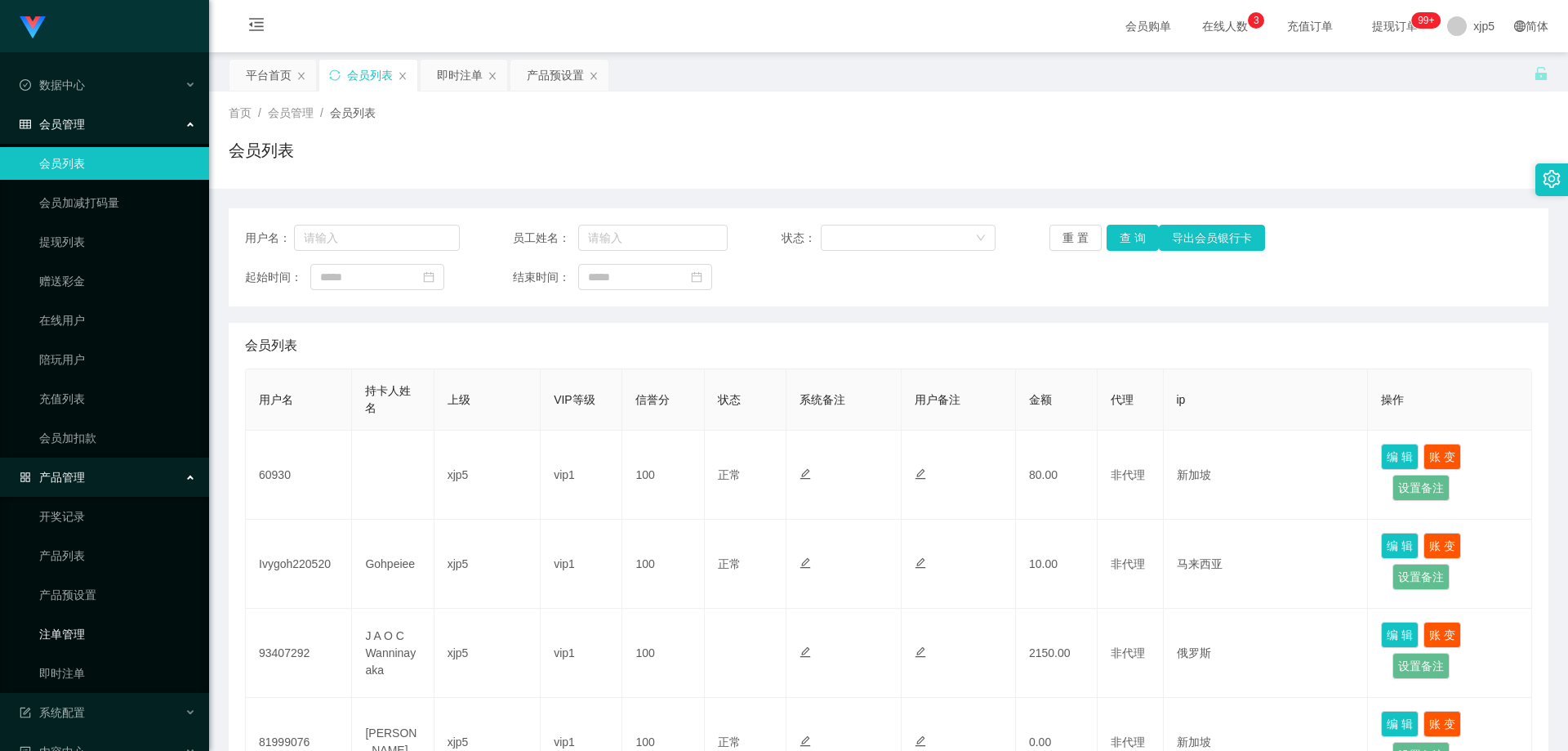
click at [96, 630] on link "注单管理" at bounding box center [117, 634] width 157 height 33
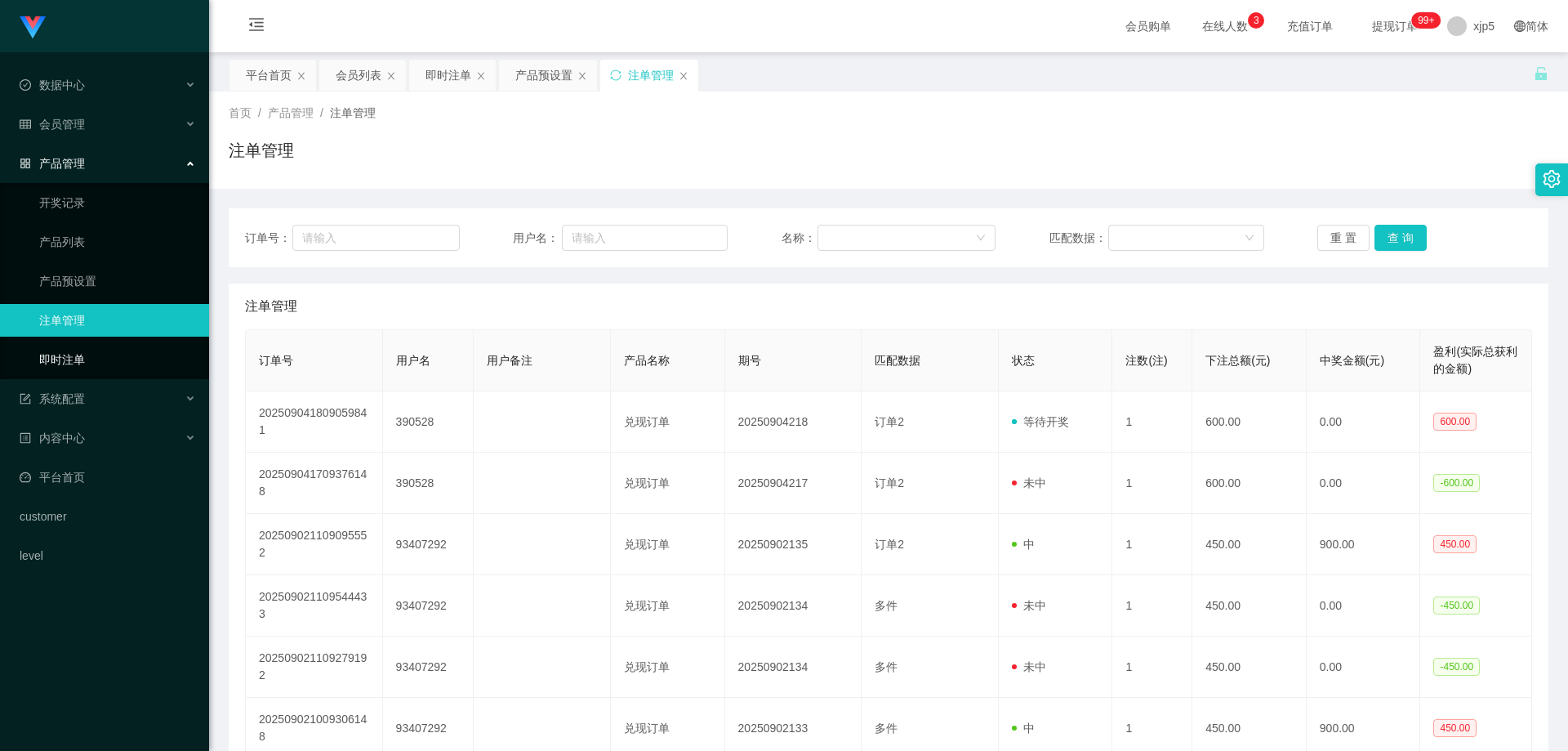
click at [85, 361] on link "即时注单" at bounding box center [117, 359] width 157 height 33
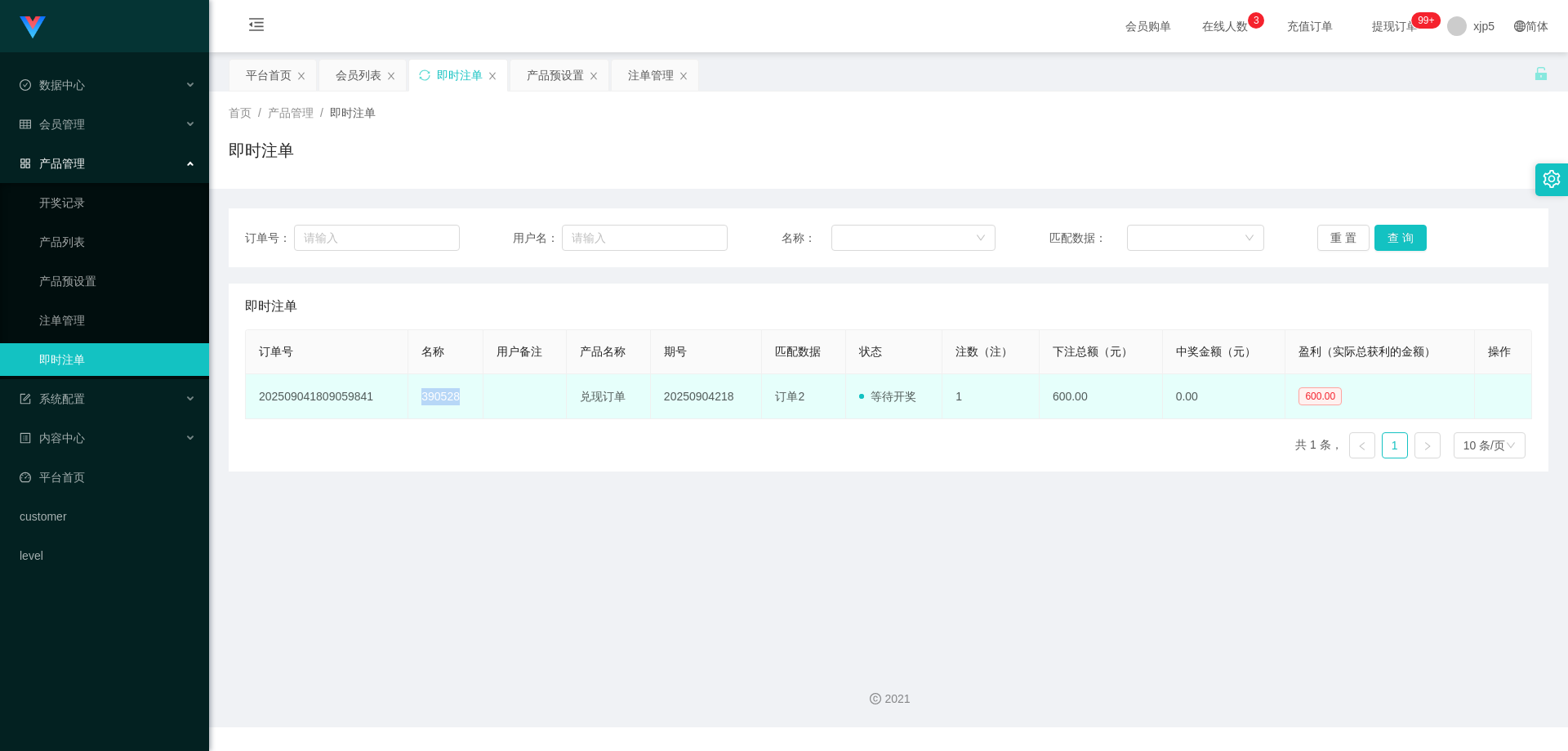
drag, startPoint x: 413, startPoint y: 398, endPoint x: 461, endPoint y: 404, distance: 48.4
click at [461, 404] on td "390528" at bounding box center [446, 397] width 76 height 45
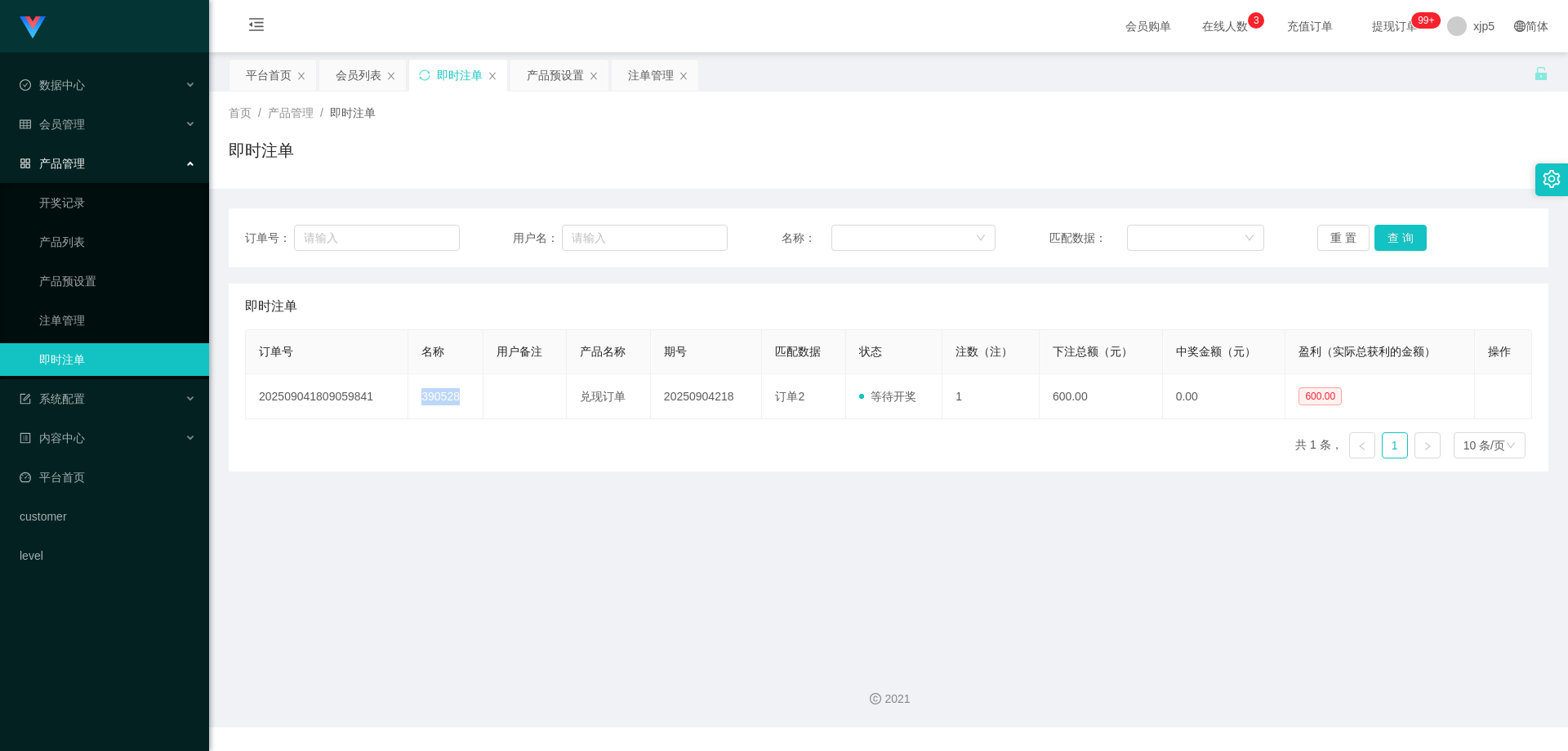
copy td "390528"
click at [145, 284] on link "产品预设置" at bounding box center [117, 280] width 157 height 33
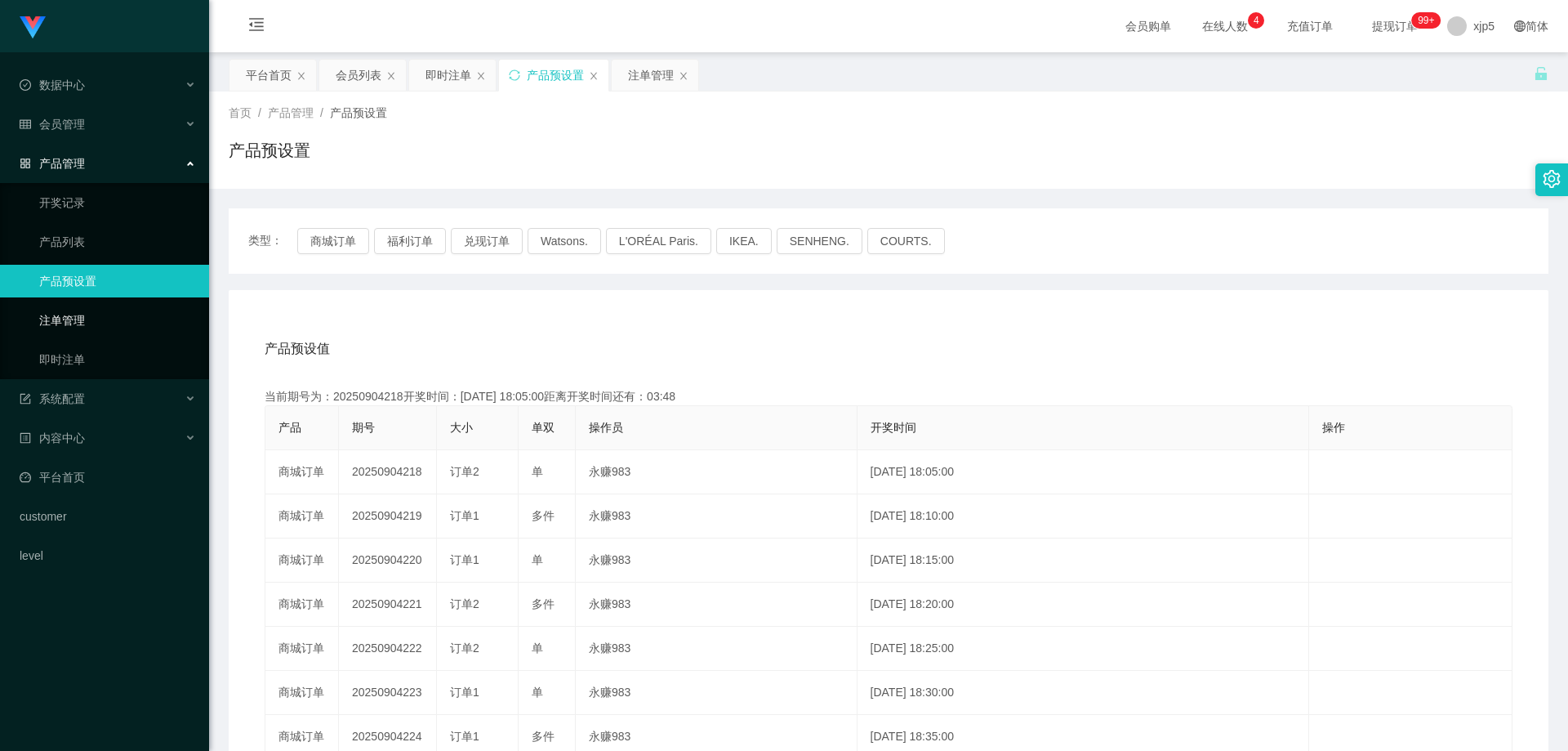
drag, startPoint x: 74, startPoint y: 323, endPoint x: 116, endPoint y: 322, distance: 42.0
click at [74, 323] on link "注单管理" at bounding box center [117, 320] width 157 height 33
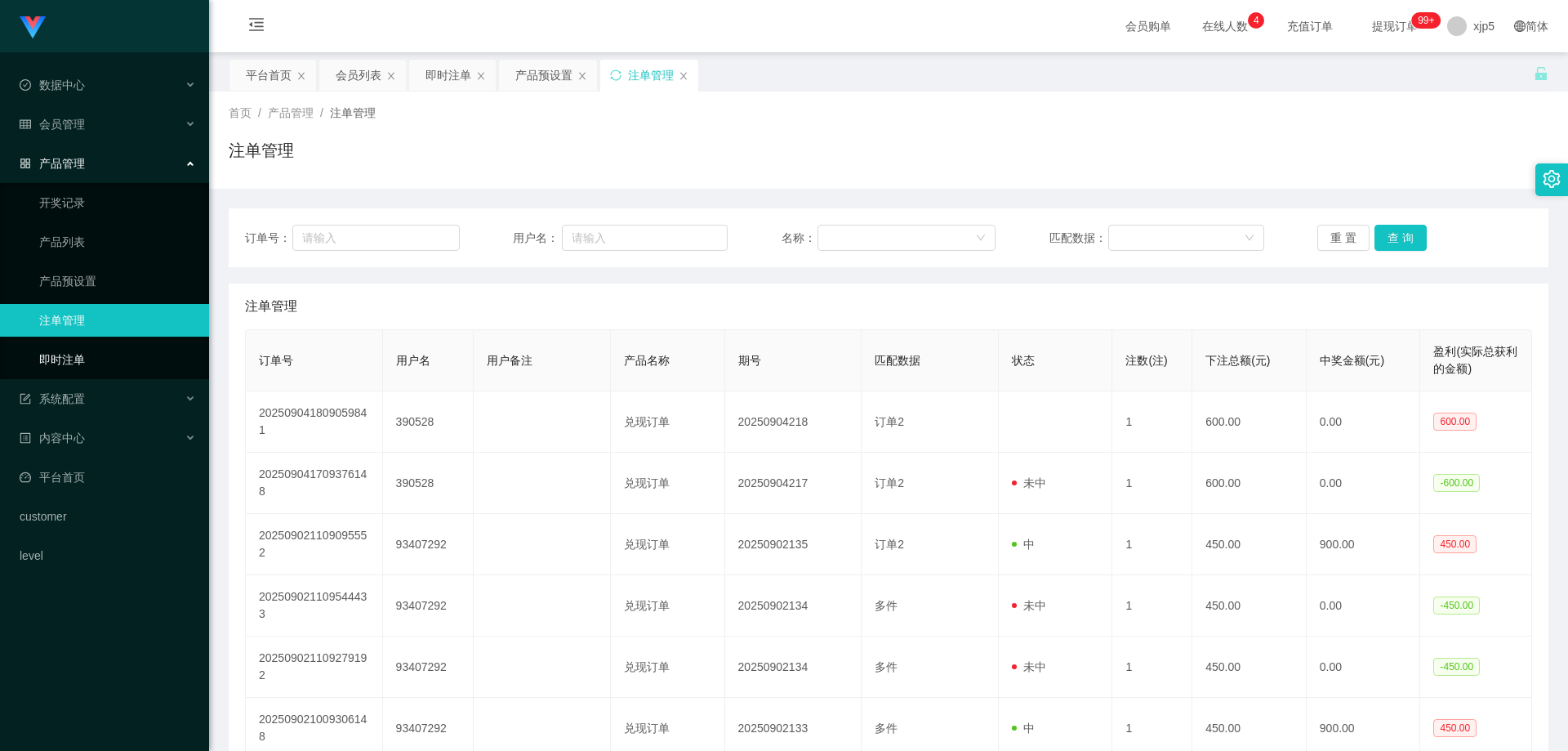
click at [94, 358] on link "即时注单" at bounding box center [117, 359] width 157 height 33
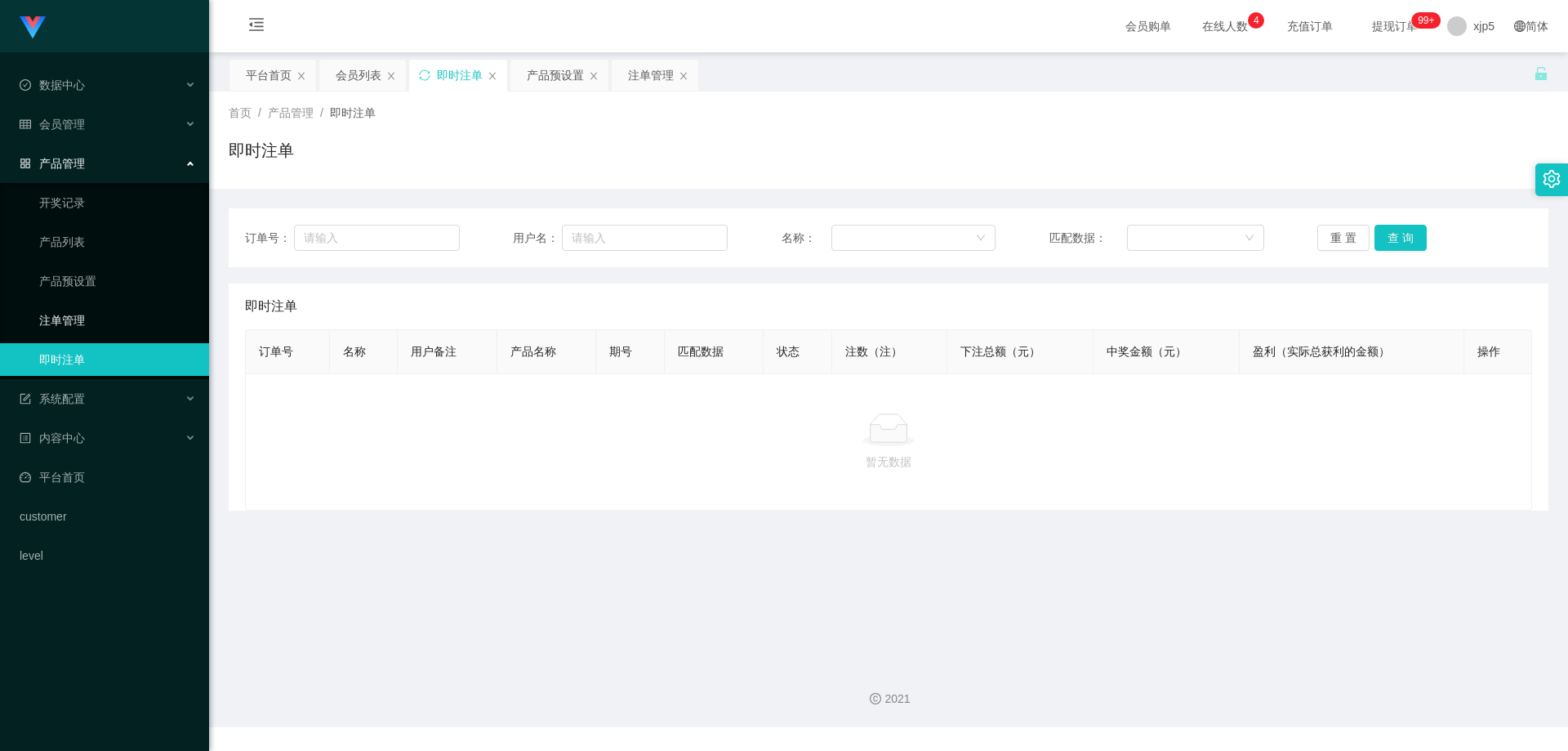
click at [88, 327] on link "注单管理" at bounding box center [117, 320] width 157 height 33
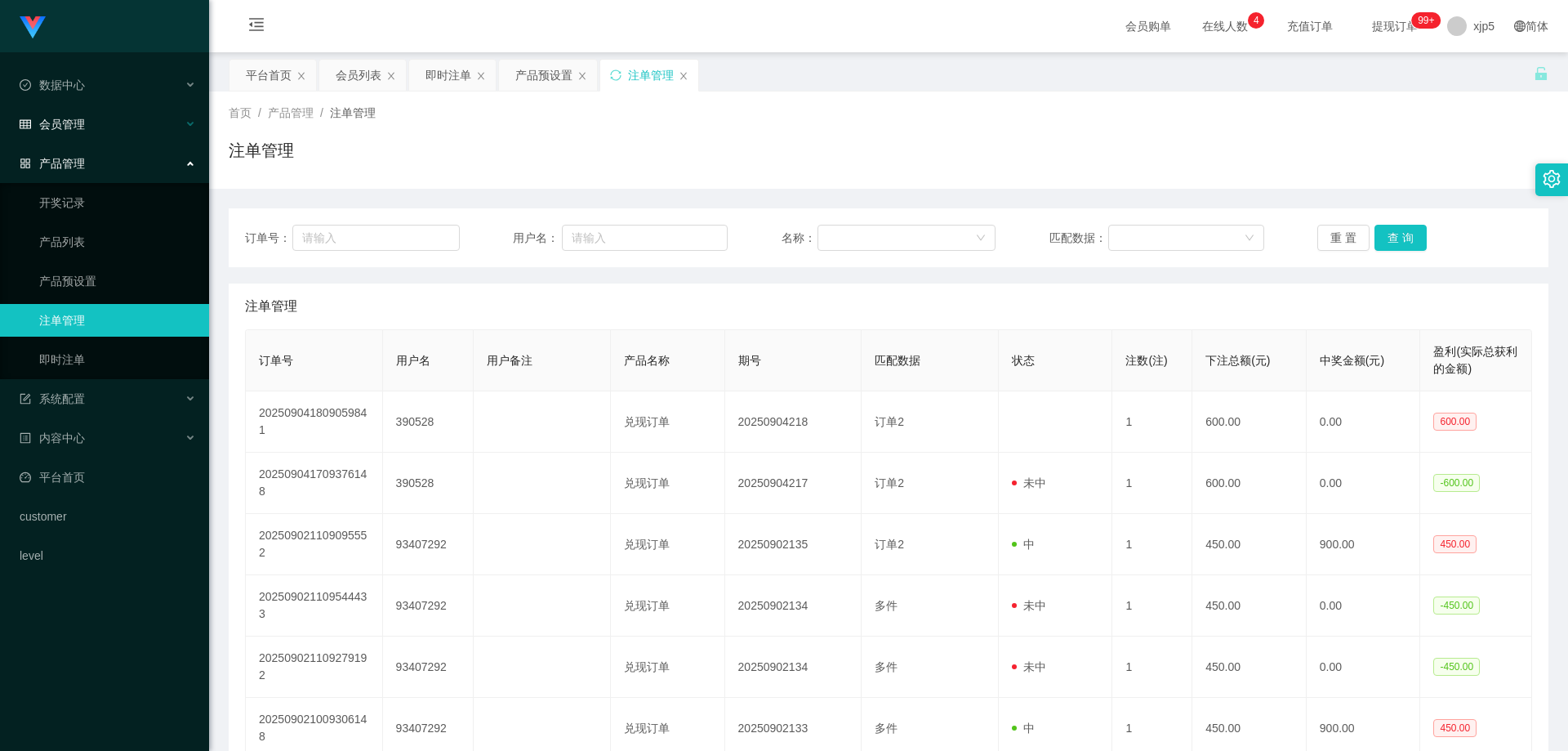
click at [91, 130] on div "会员管理" at bounding box center [104, 123] width 209 height 33
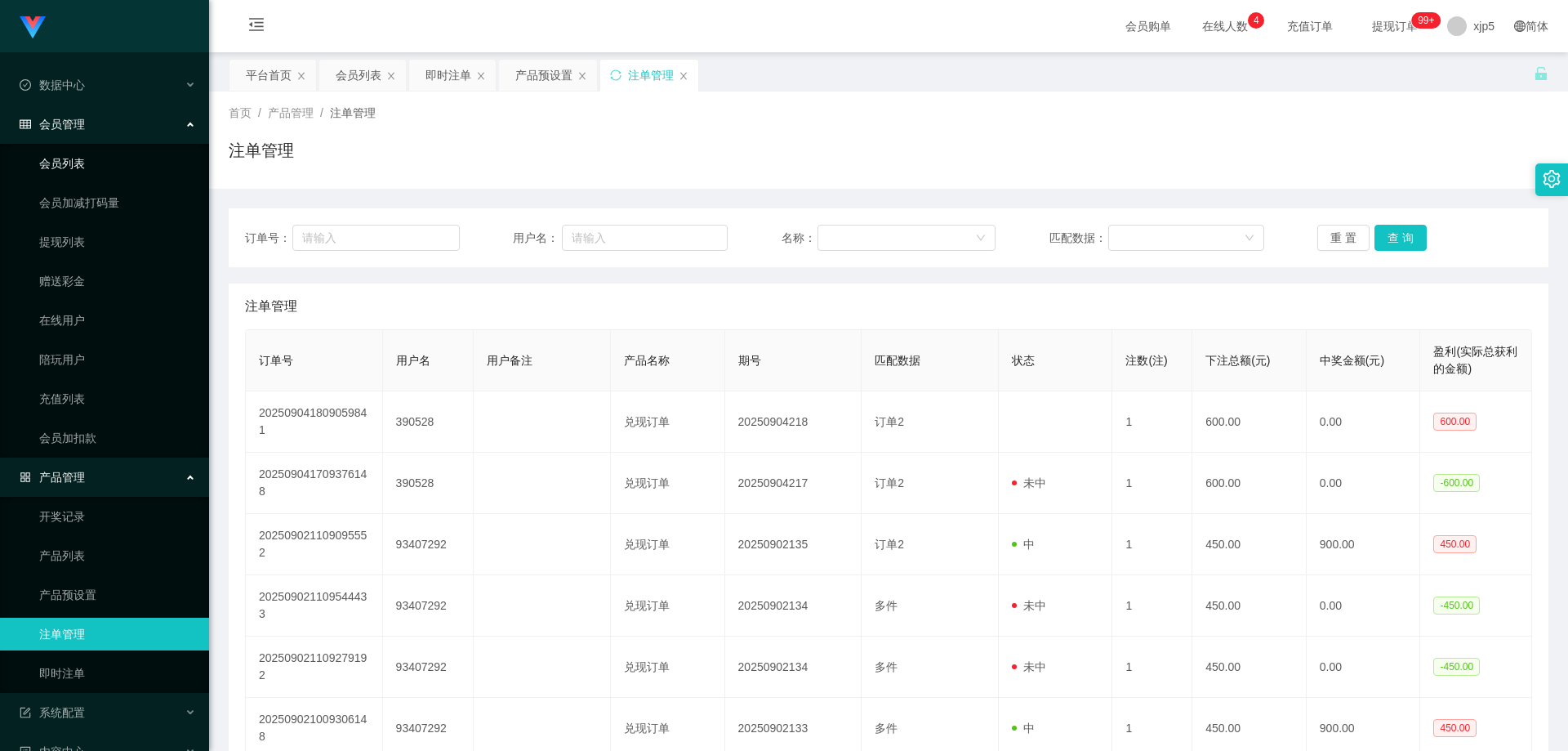
click at [99, 159] on link "会员列表" at bounding box center [117, 163] width 157 height 33
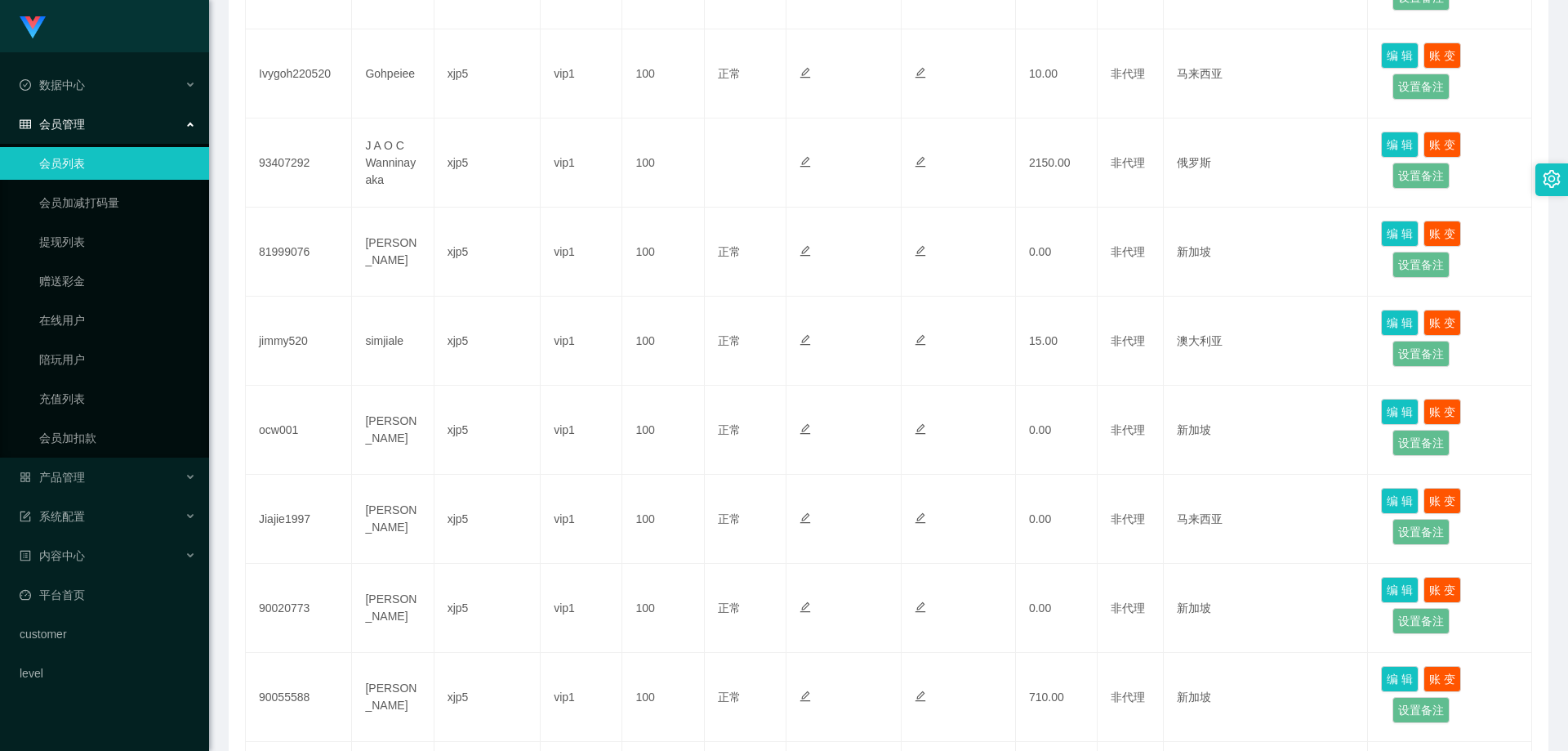
scroll to position [698, 0]
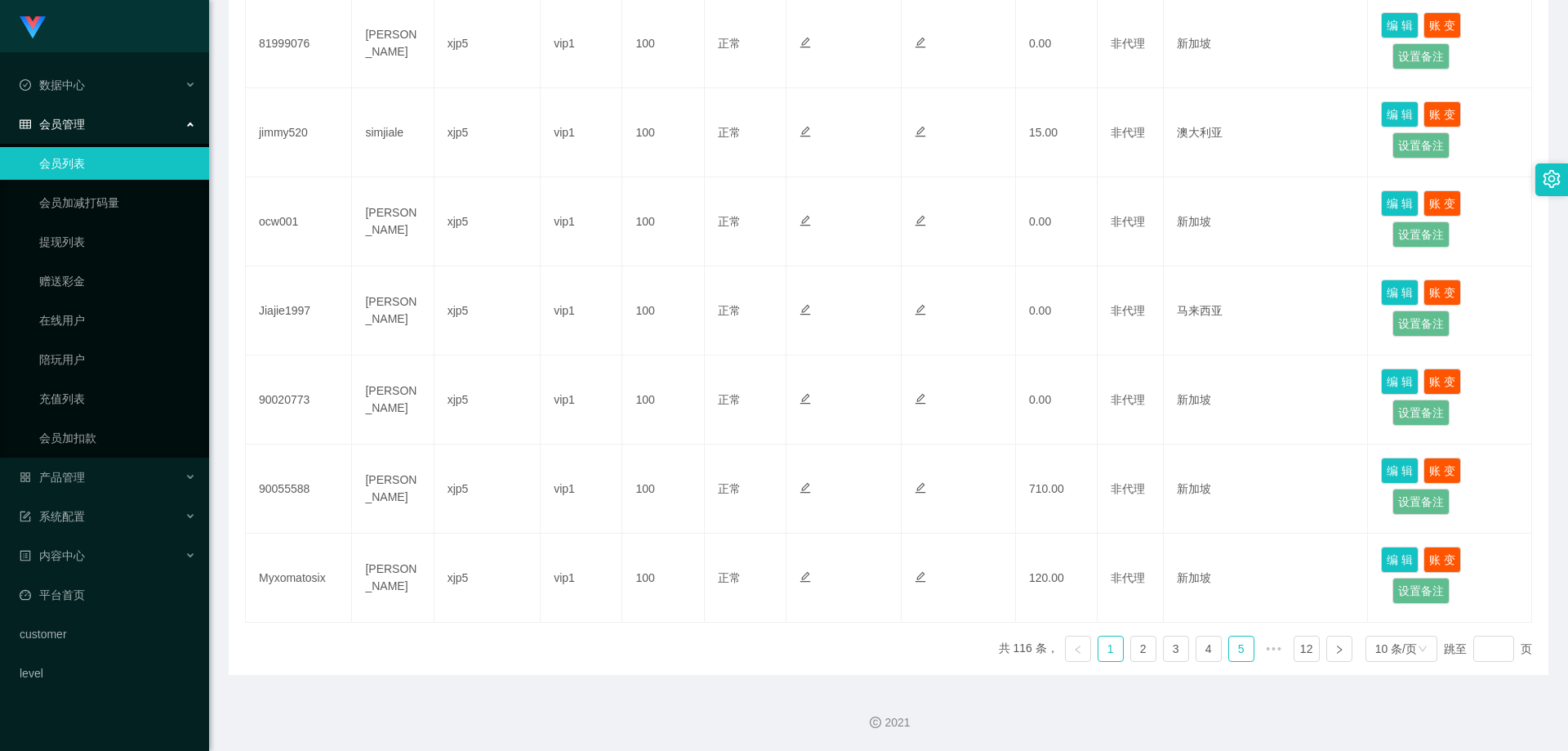
click at [1229, 647] on link "5" at bounding box center [1241, 648] width 24 height 24
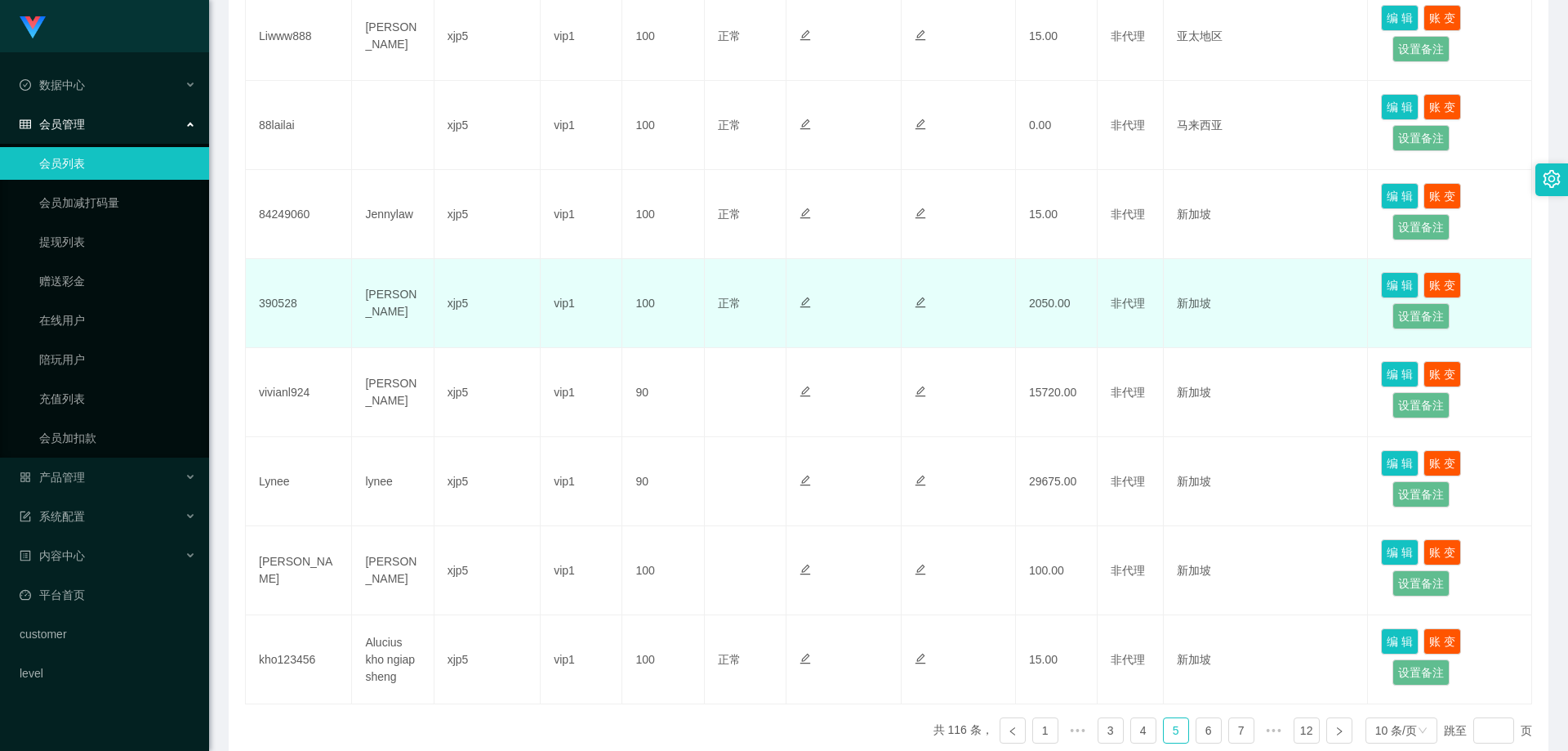
scroll to position [453, 0]
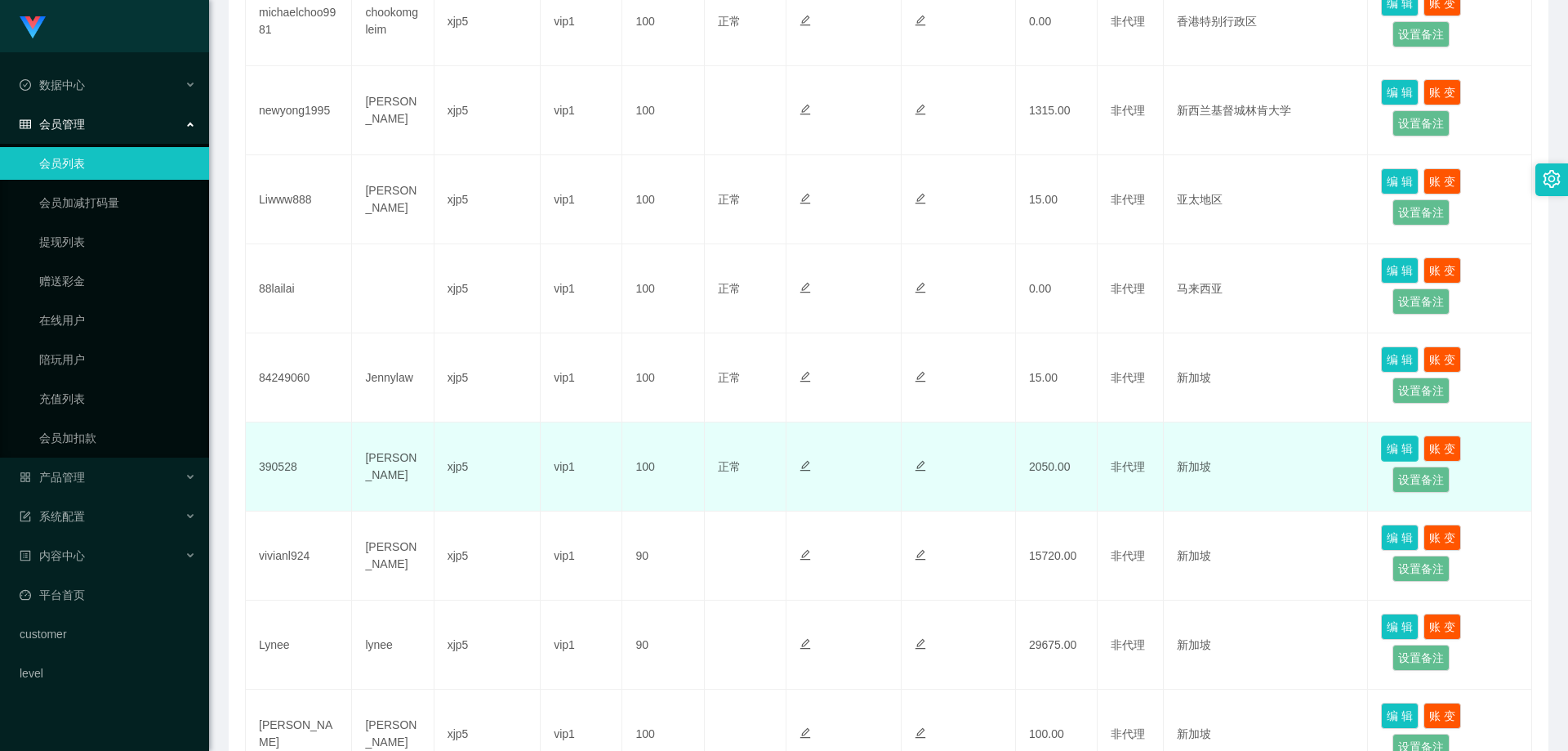
click at [1390, 450] on button "编 辑" at bounding box center [1399, 448] width 38 height 26
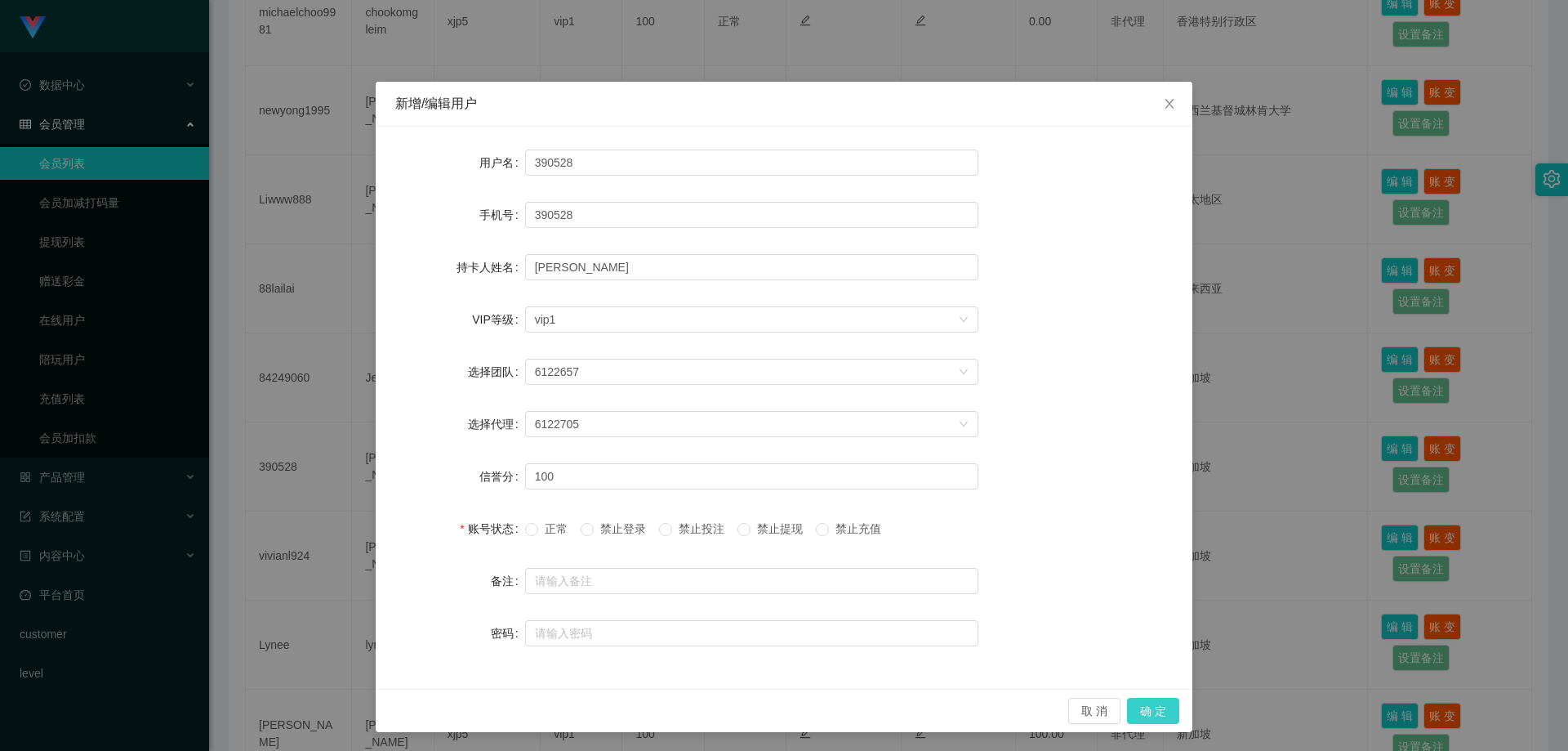
click at [1143, 711] on button "确 定" at bounding box center [1153, 710] width 52 height 26
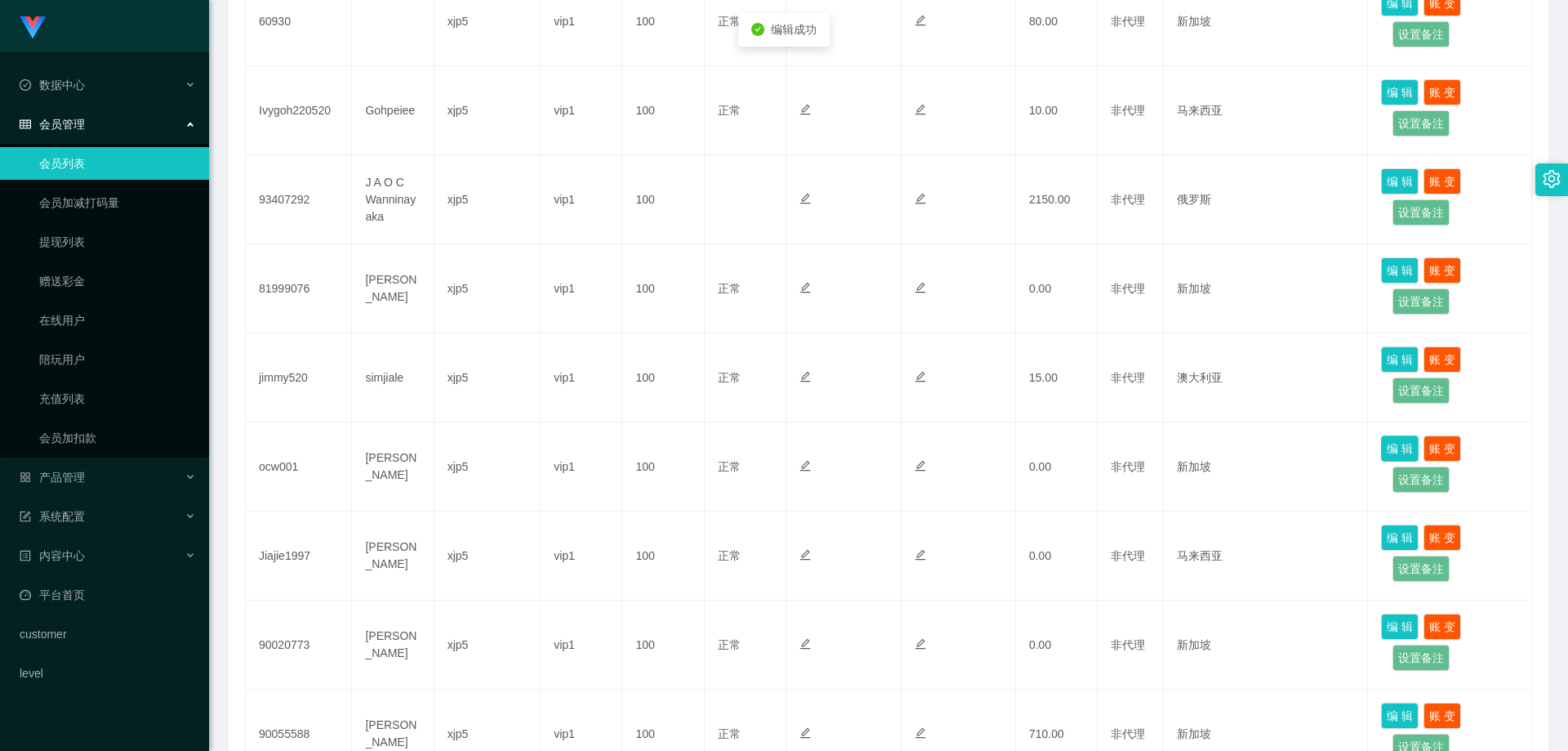
scroll to position [698, 0]
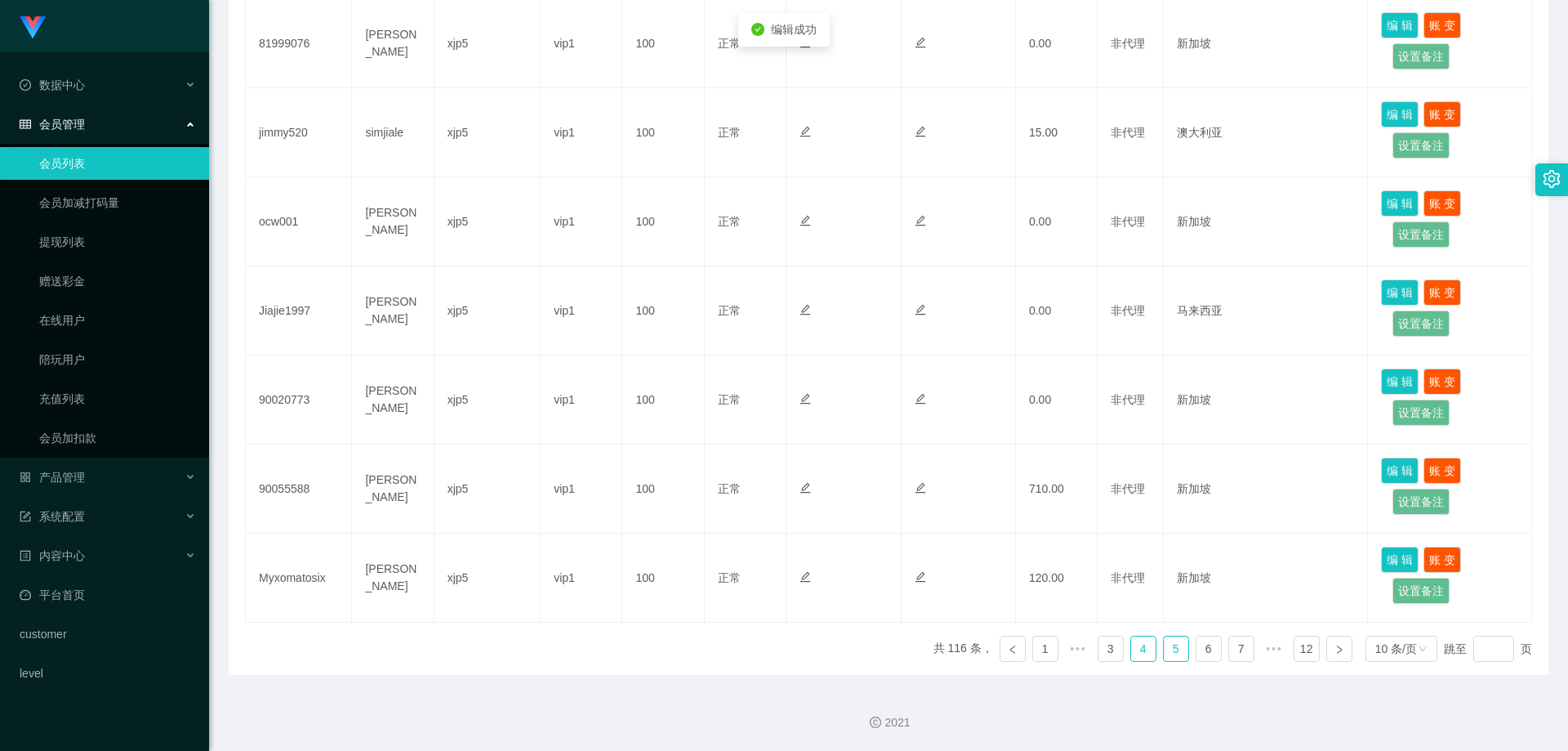
click at [1133, 648] on link "4" at bounding box center [1143, 648] width 24 height 24
click at [1196, 651] on link "5" at bounding box center [1208, 648] width 24 height 24
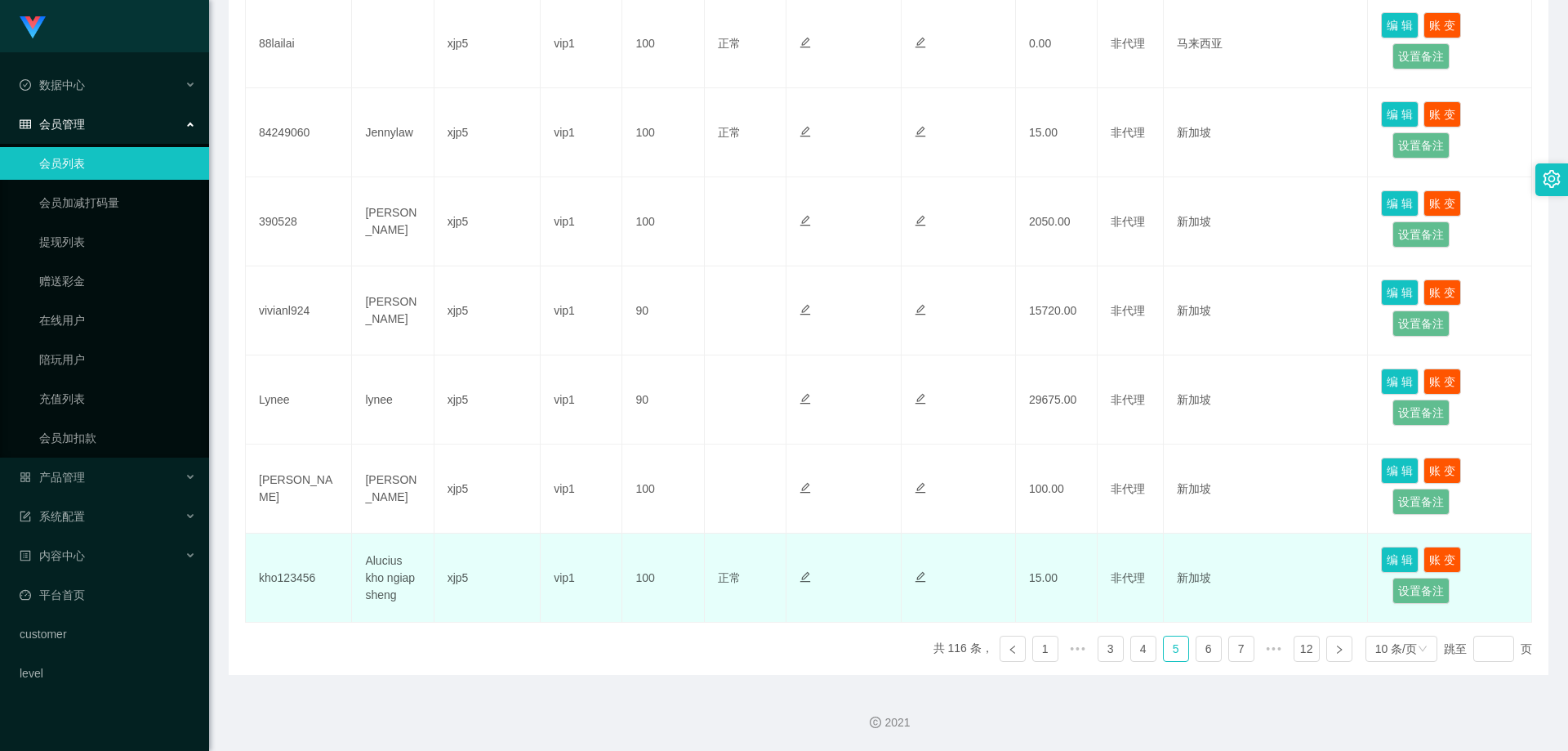
scroll to position [617, 0]
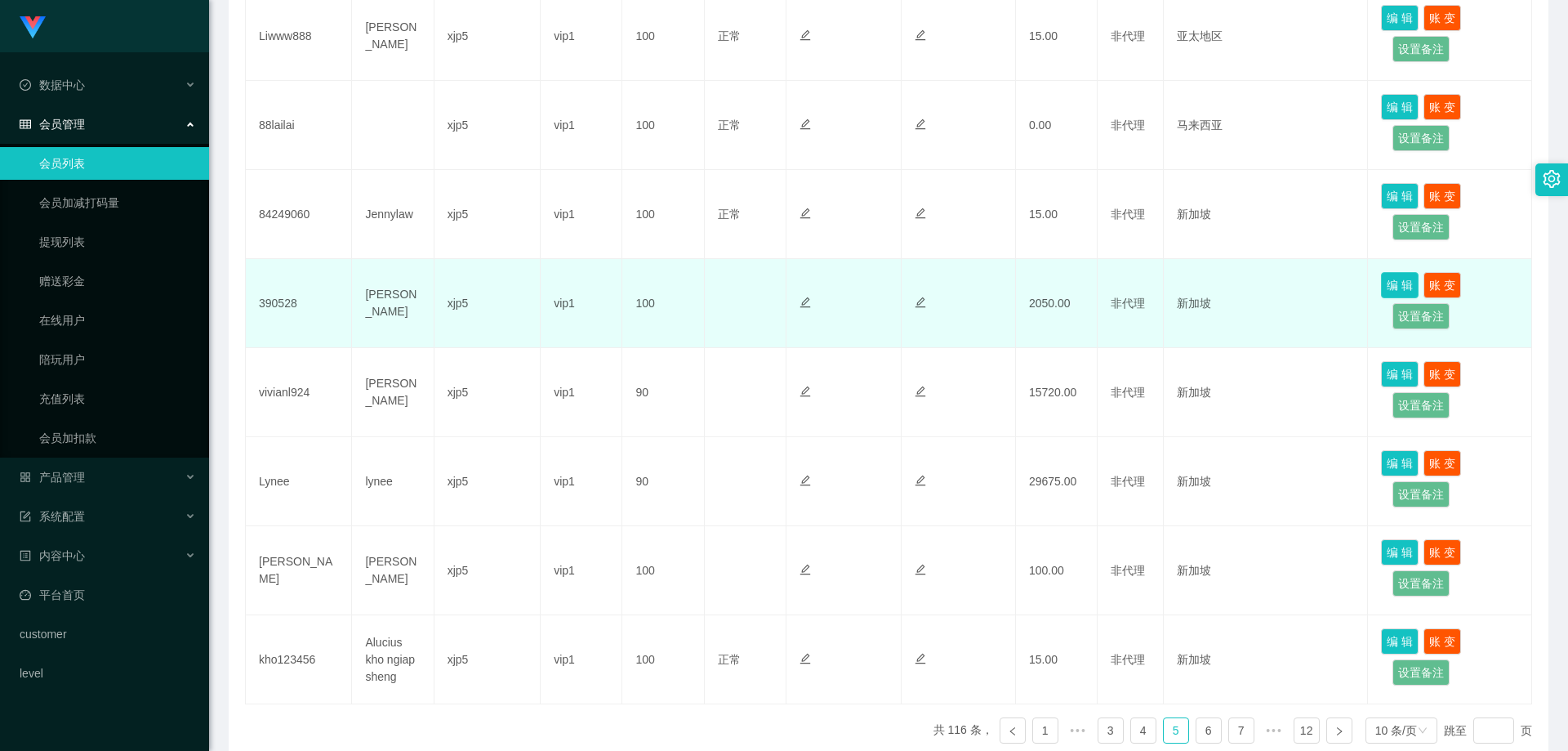
click at [1401, 279] on button "编 辑" at bounding box center [1399, 284] width 38 height 26
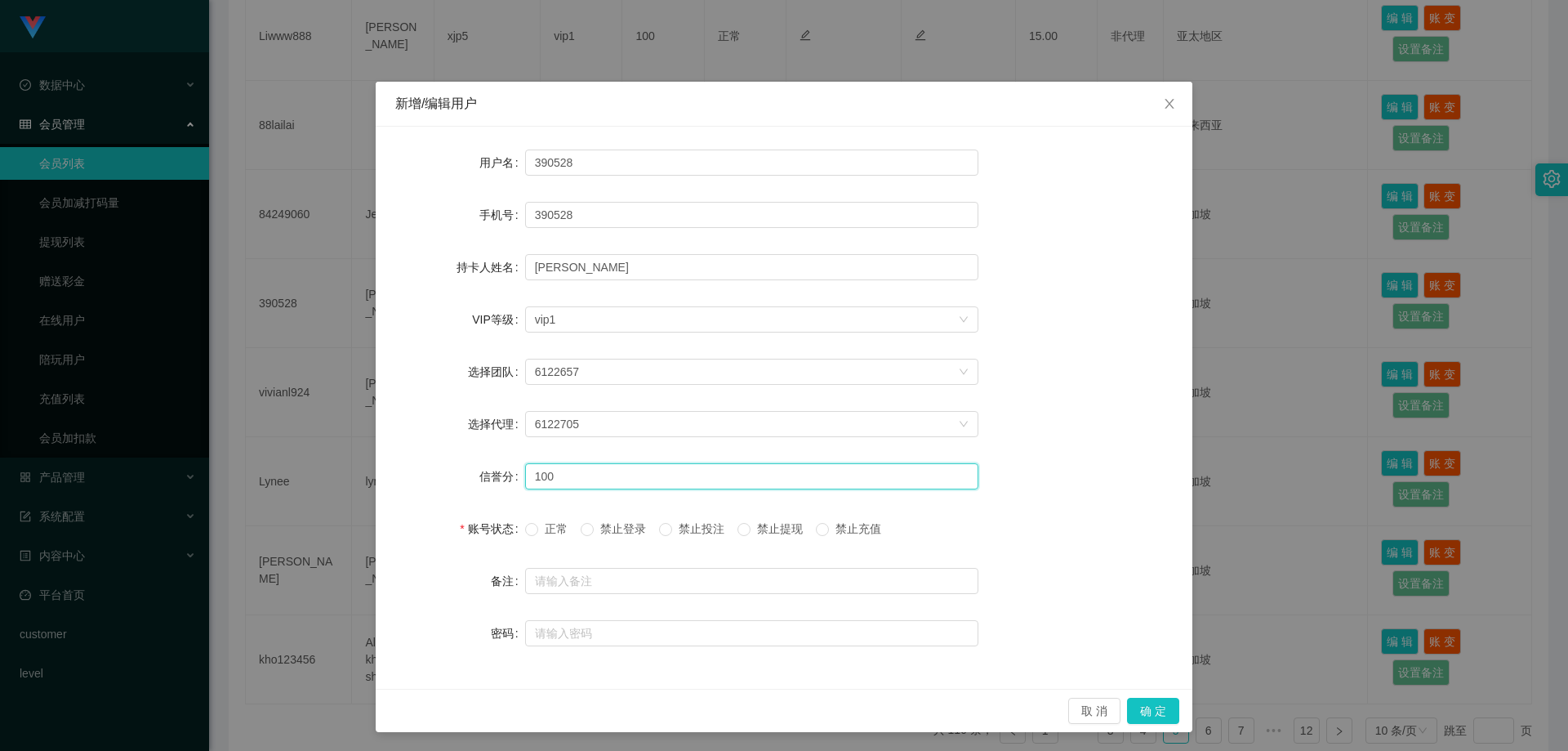
drag, startPoint x: 609, startPoint y: 475, endPoint x: 471, endPoint y: 479, distance: 138.1
click at [478, 479] on div "信誉分 100" at bounding box center [784, 476] width 778 height 33
type input "90"
click at [1175, 708] on div "取 消 确 定" at bounding box center [784, 711] width 816 height 44
click at [1151, 710] on button "确 定" at bounding box center [1153, 710] width 52 height 26
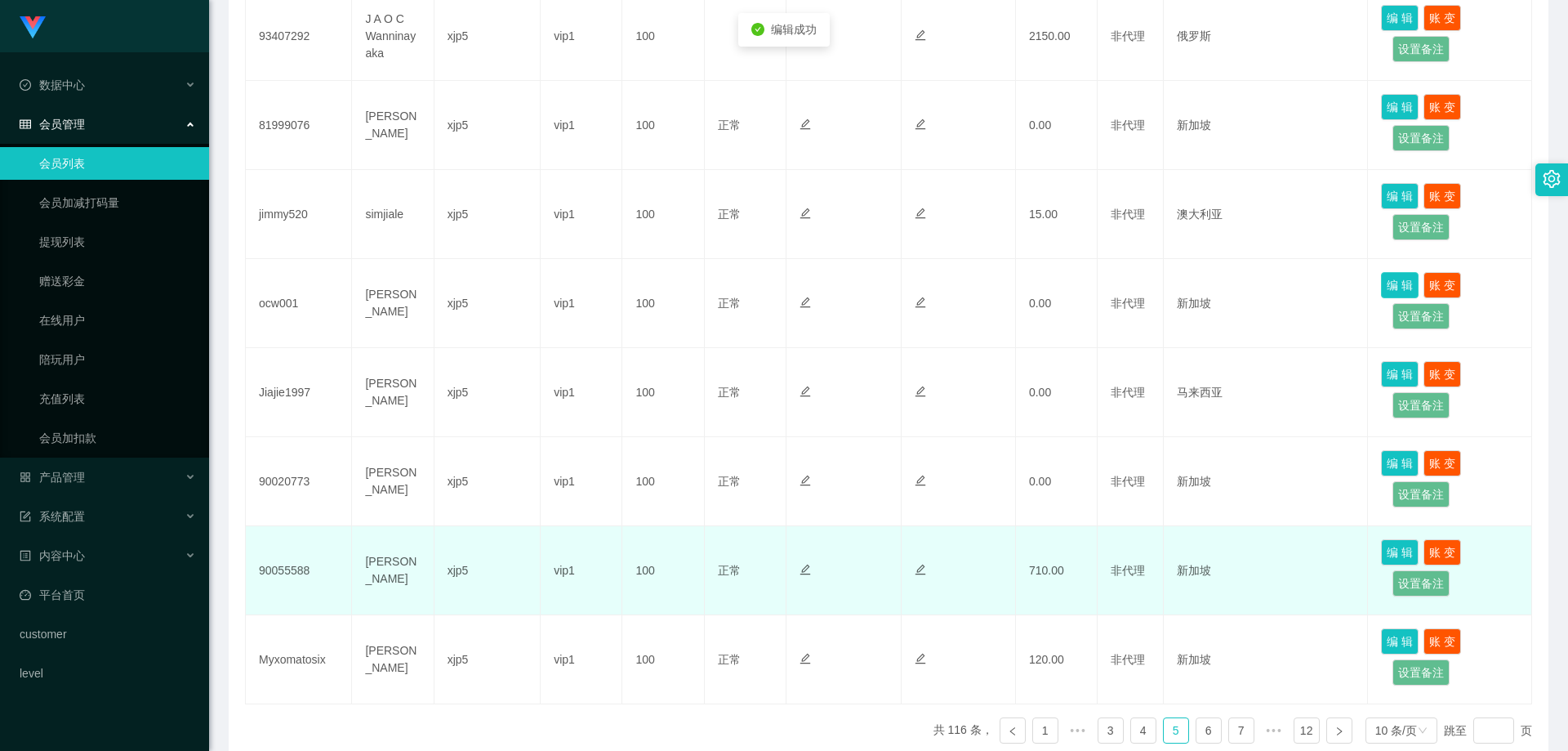
scroll to position [698, 0]
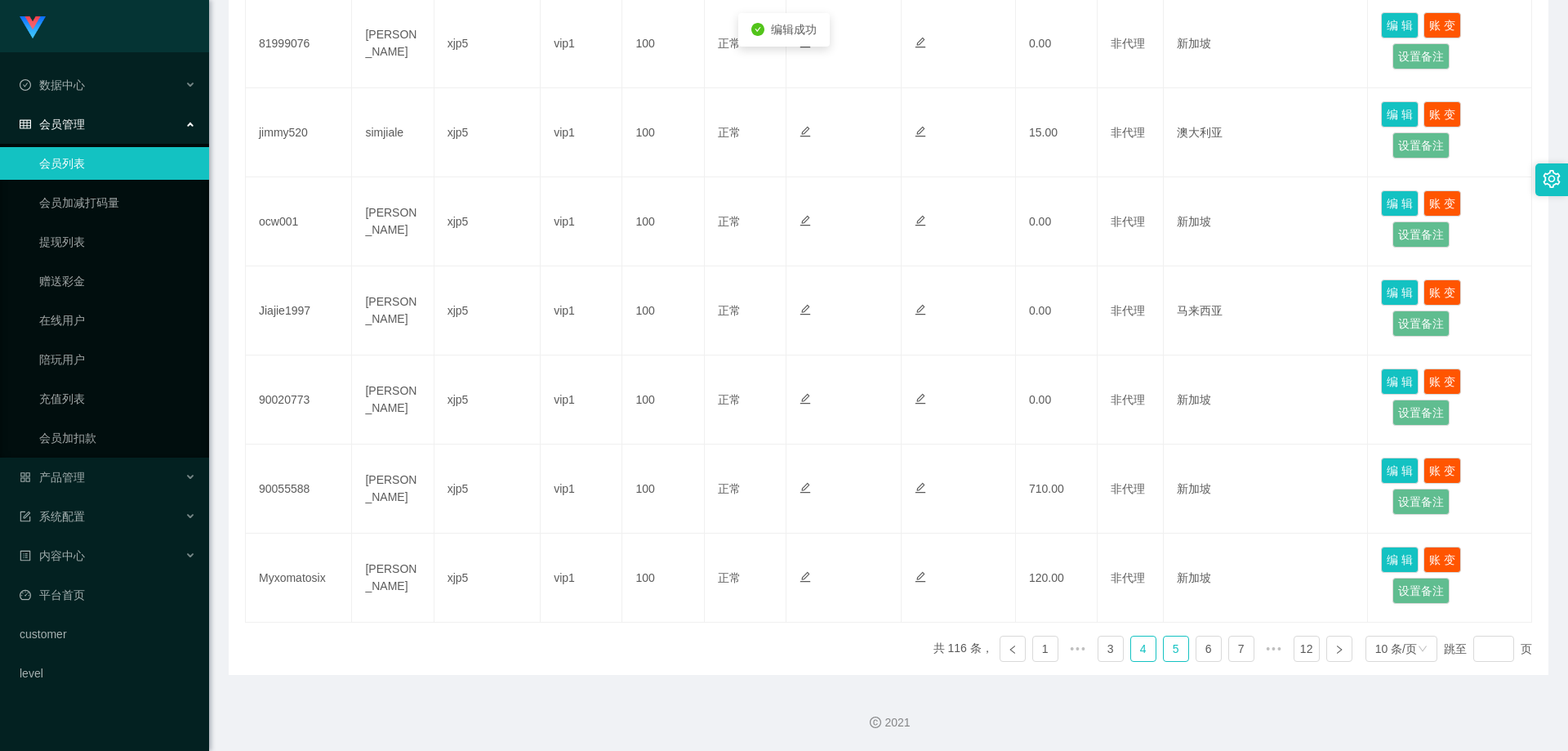
click at [1138, 648] on link "4" at bounding box center [1143, 648] width 24 height 24
click at [1164, 644] on link "4" at bounding box center [1175, 648] width 24 height 24
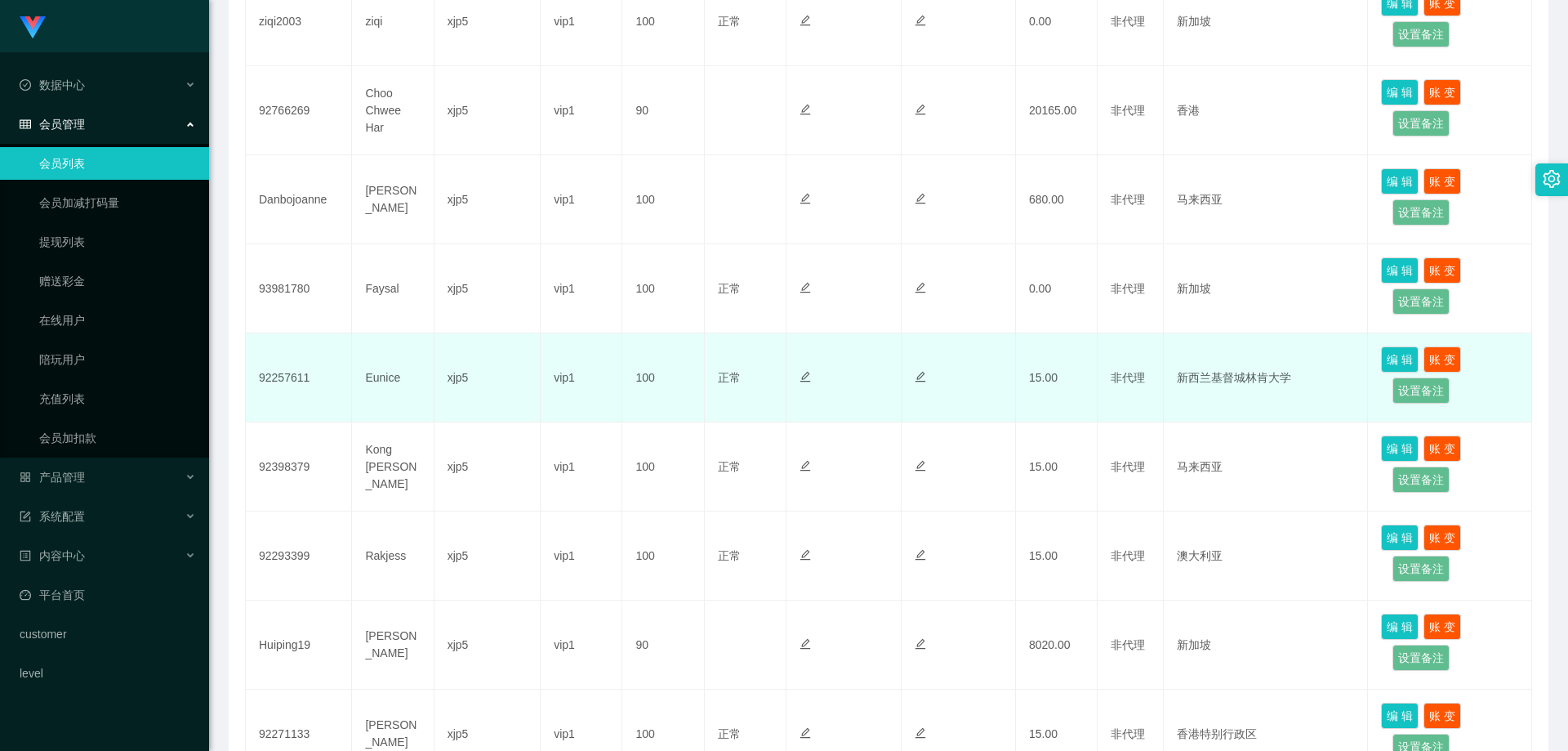
scroll to position [372, 0]
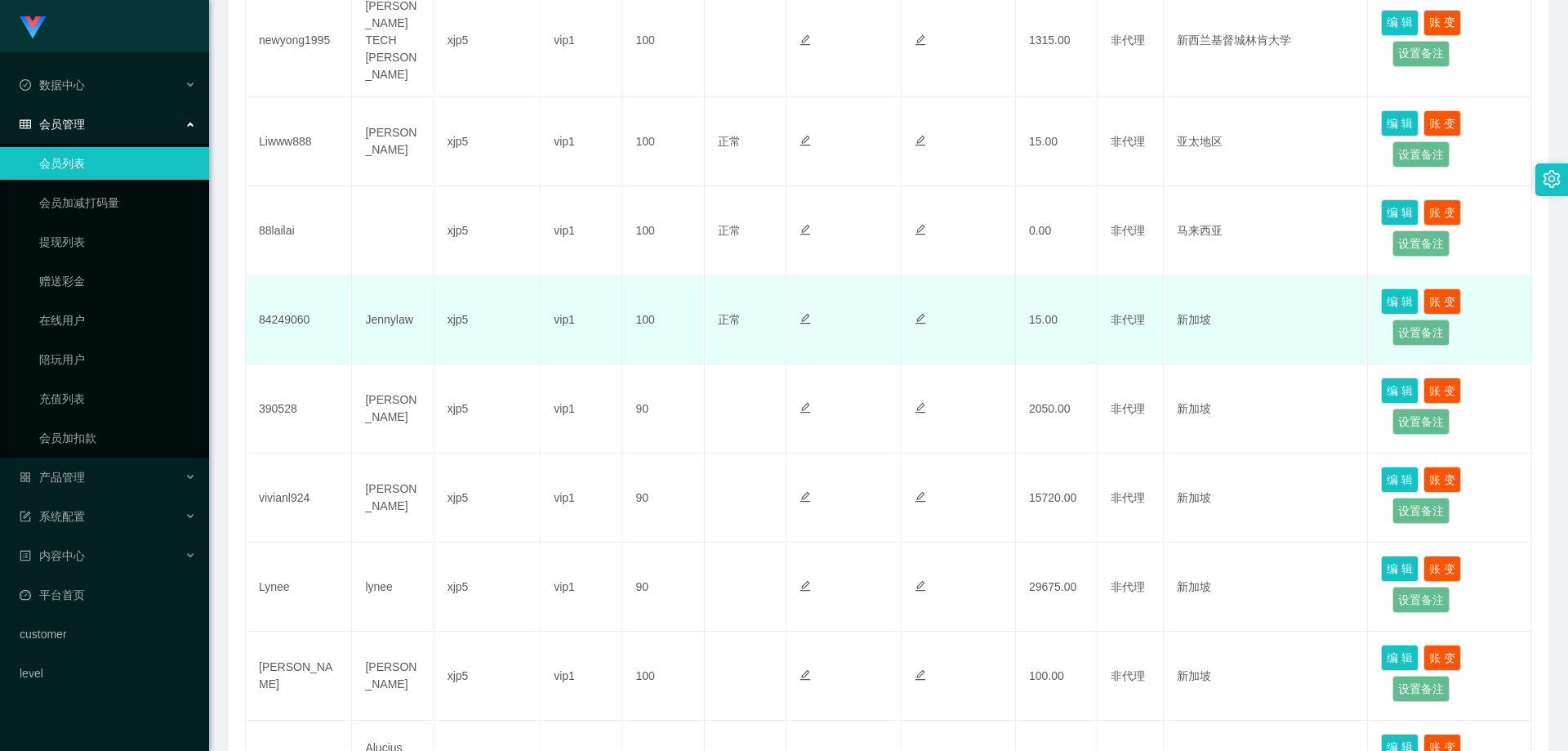
scroll to position [617, 0]
